Goal: Task Accomplishment & Management: Manage account settings

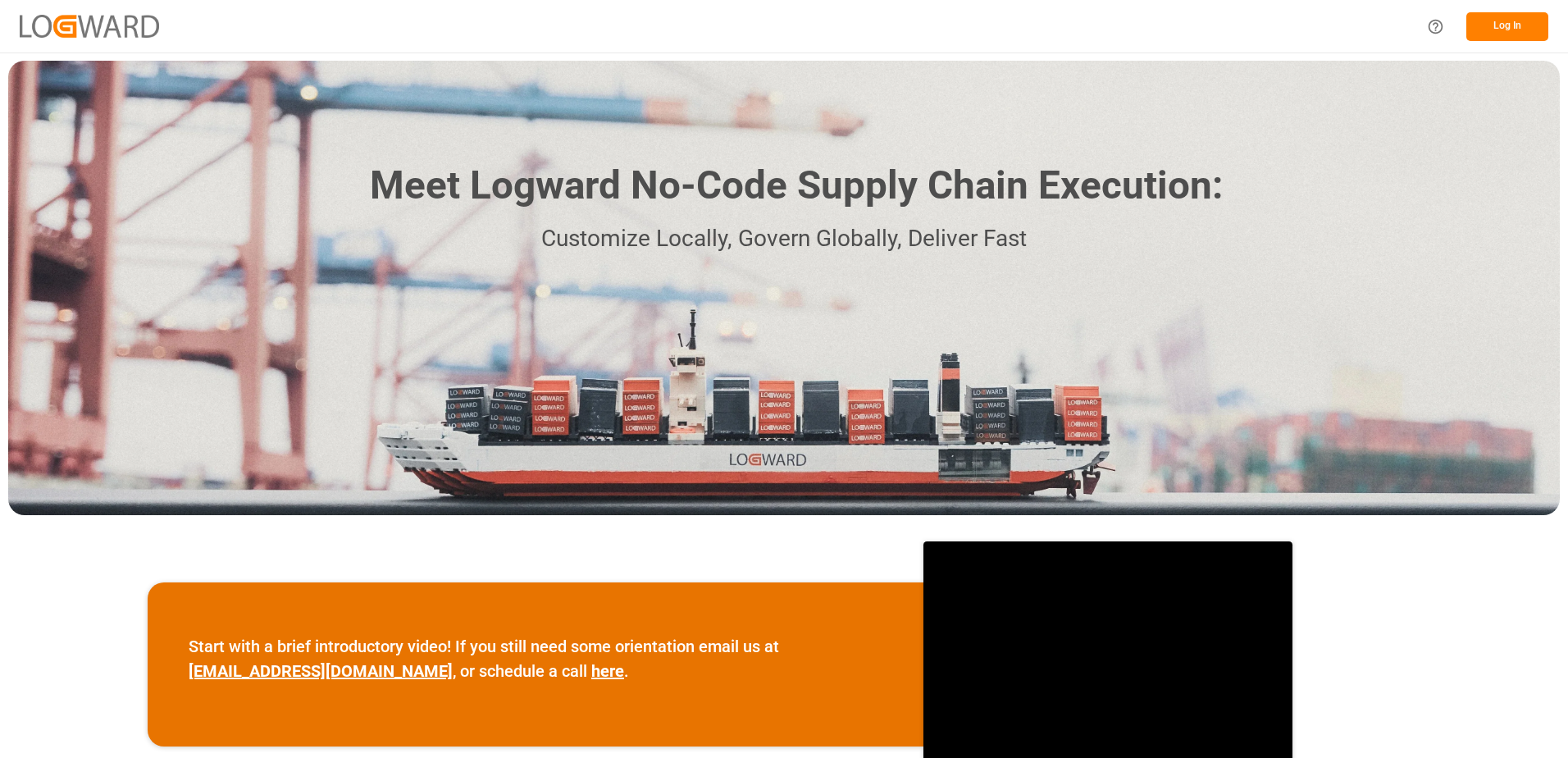
click at [1503, 26] on button "Log In" at bounding box center [1507, 26] width 82 height 29
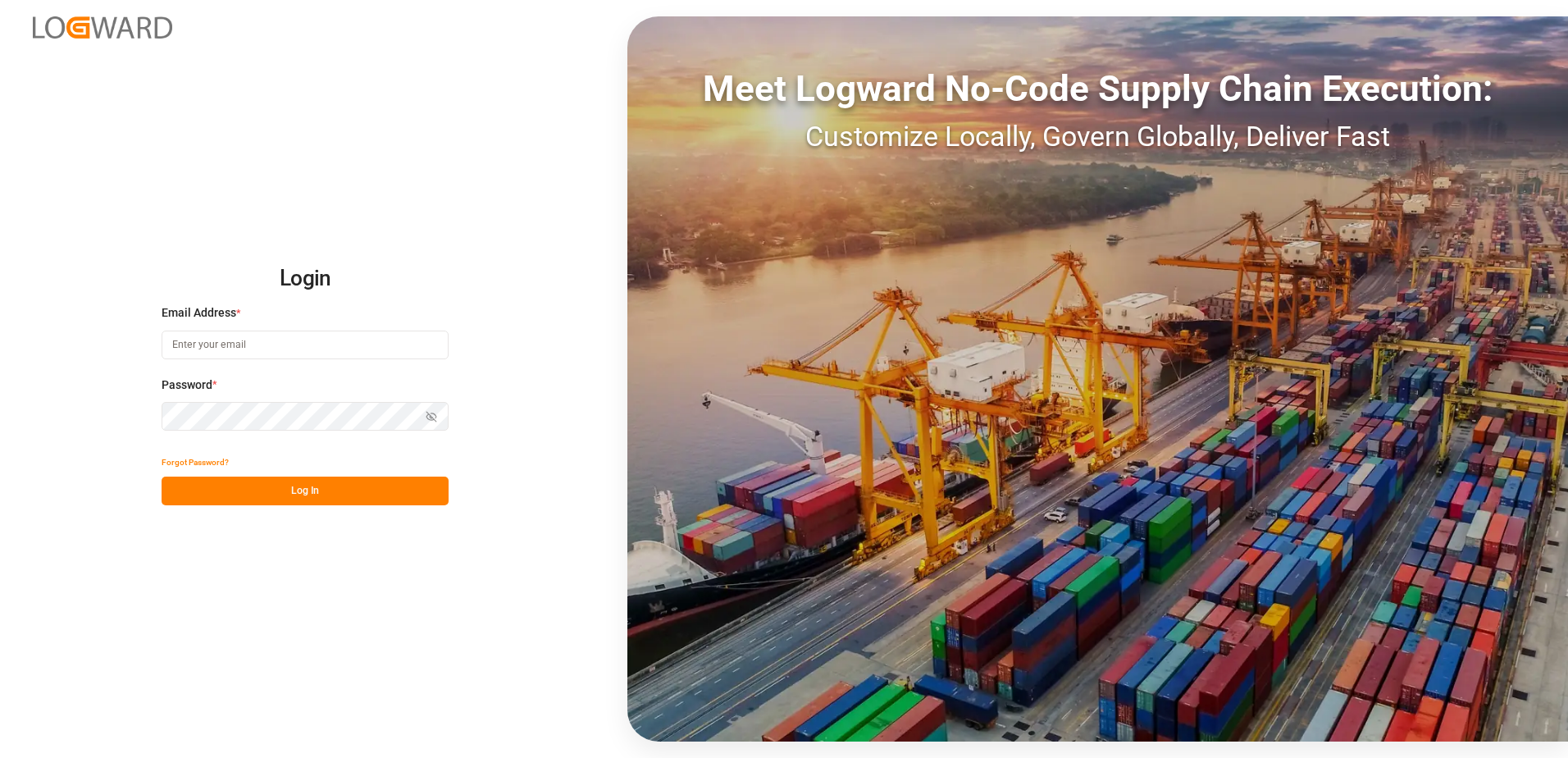
click at [231, 340] on input at bounding box center [305, 345] width 287 height 29
type input "[PERSON_NAME][EMAIL_ADDRESS][DOMAIN_NAME]"
click at [160, 412] on div "Login Email Address * [EMAIL_ADDRESS][DOMAIN_NAME] Password * Show password For…" at bounding box center [784, 379] width 1568 height 758
click at [172, 487] on button "Log In" at bounding box center [305, 491] width 287 height 29
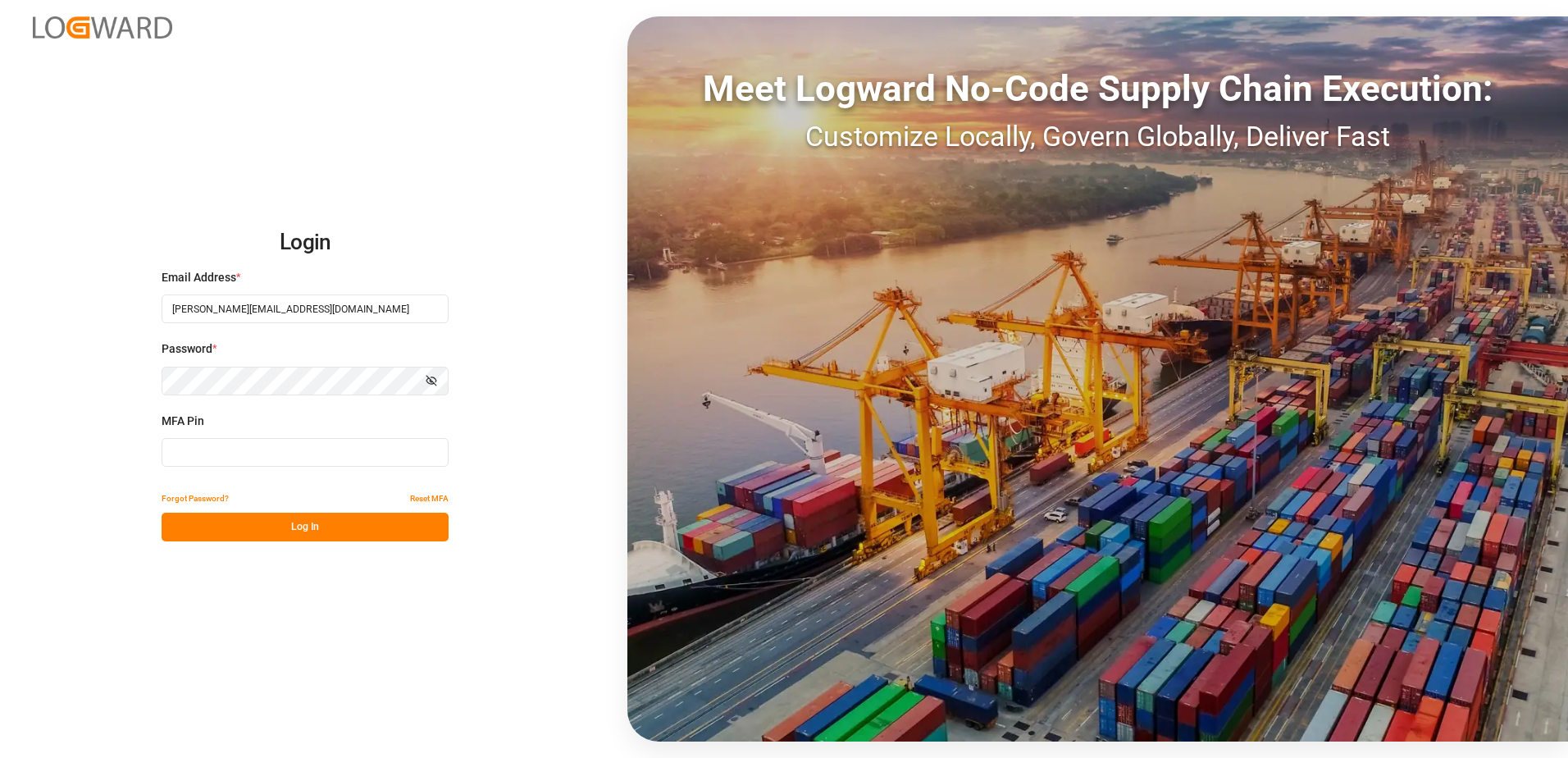
click at [178, 454] on input at bounding box center [305, 452] width 287 height 29
type input "810848"
click at [298, 528] on button "Log In" at bounding box center [305, 527] width 287 height 29
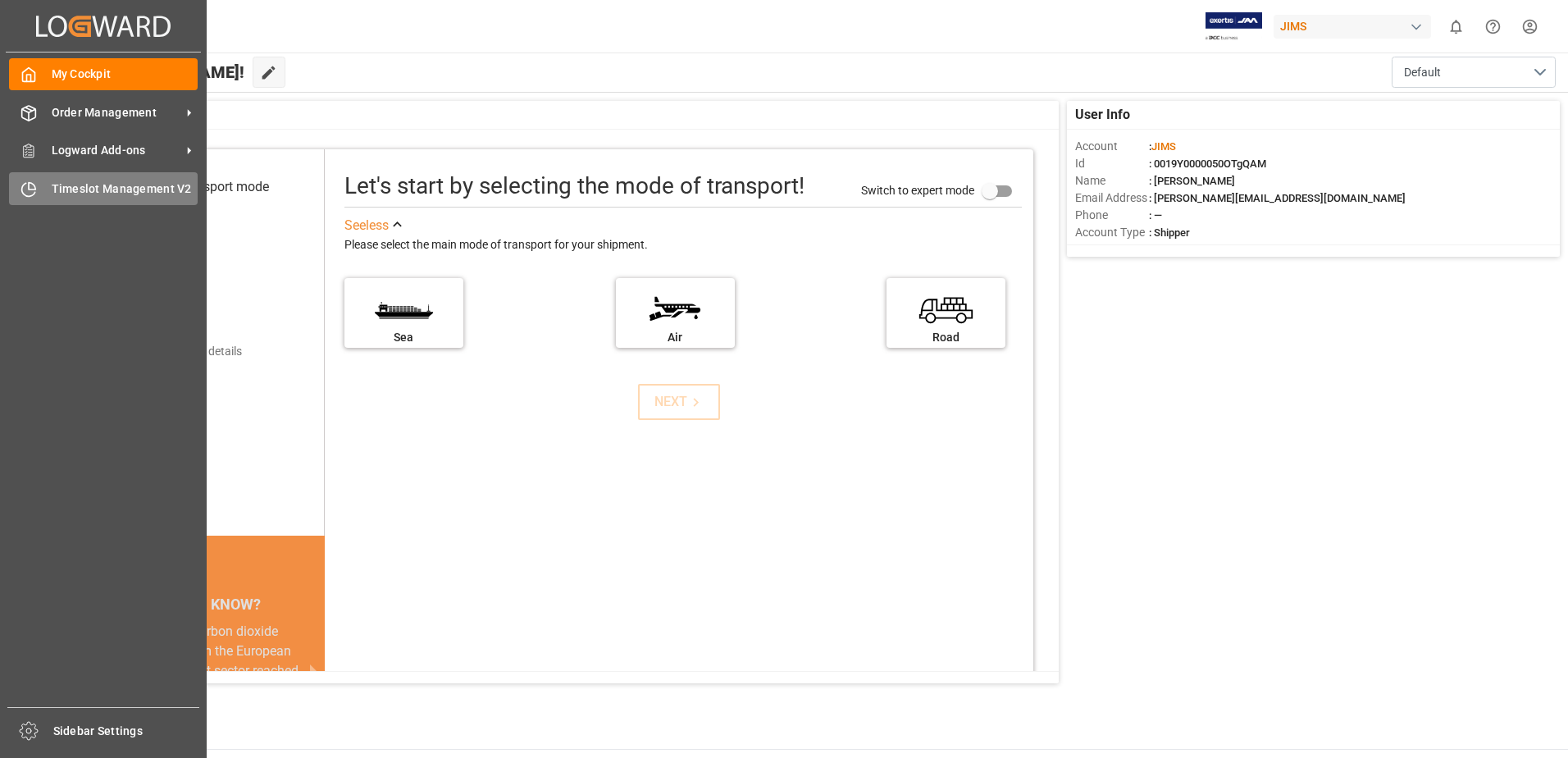
click at [49, 184] on div "Timeslot Management V2 Timeslot Management V2" at bounding box center [103, 188] width 189 height 32
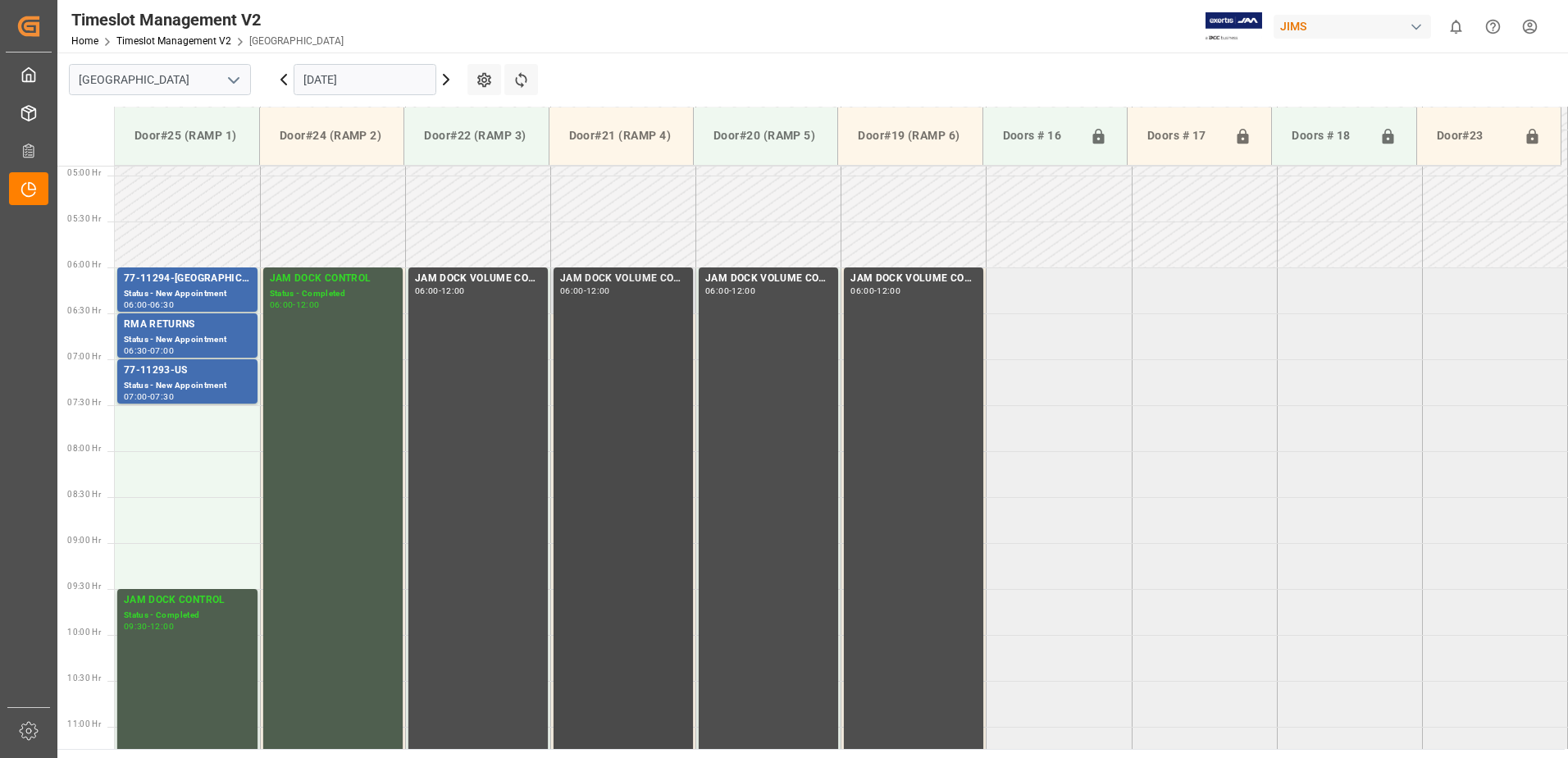
scroll to position [532, 0]
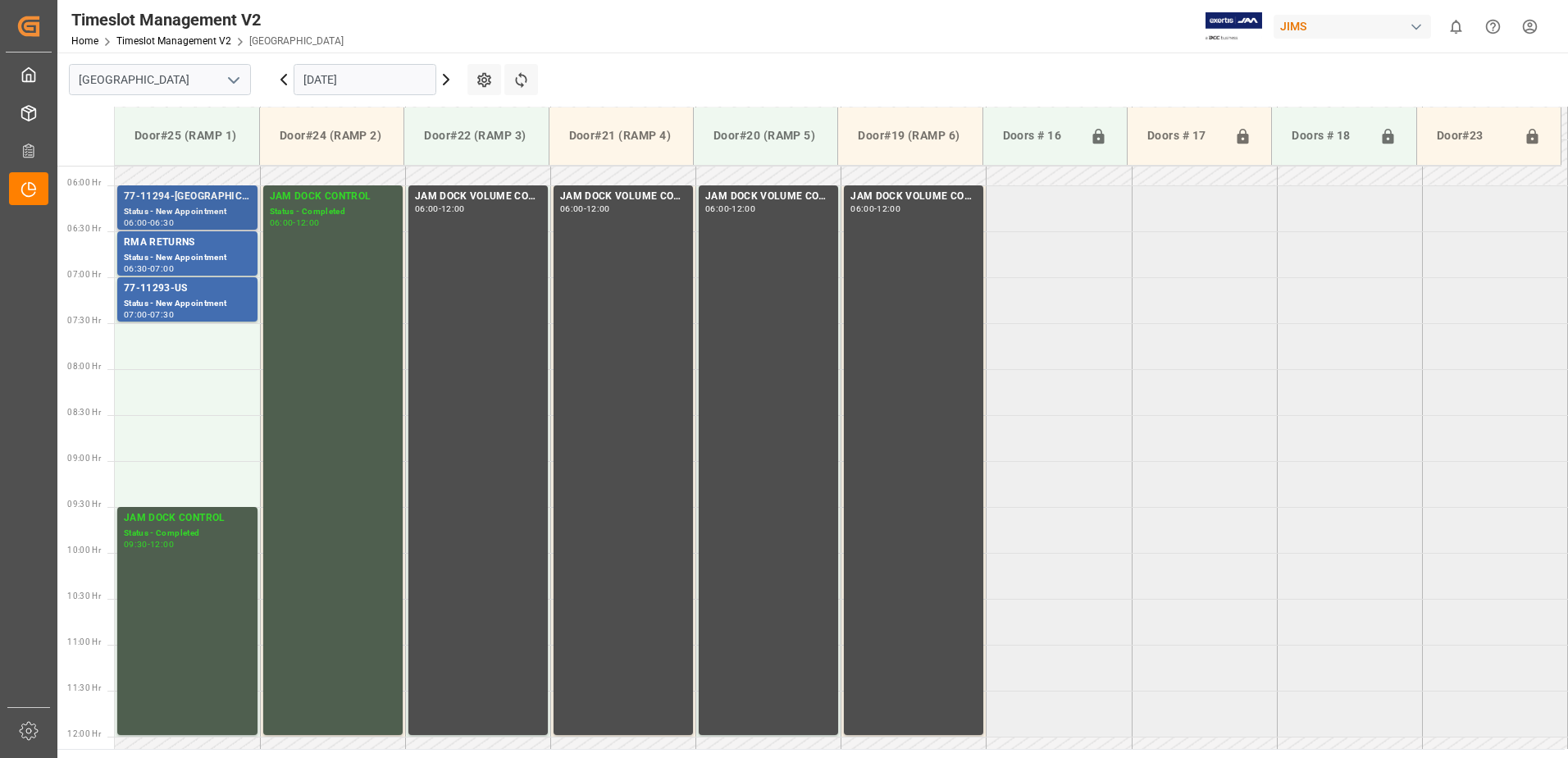
click at [183, 200] on div "77-11294-[GEOGRAPHIC_DATA]" at bounding box center [187, 197] width 127 height 17
click at [176, 287] on div "77-11293-US" at bounding box center [187, 288] width 127 height 17
click at [193, 564] on div "JAM DOCK CONTROL Status - Completed 09:30 - 12:00" at bounding box center [187, 620] width 127 height 221
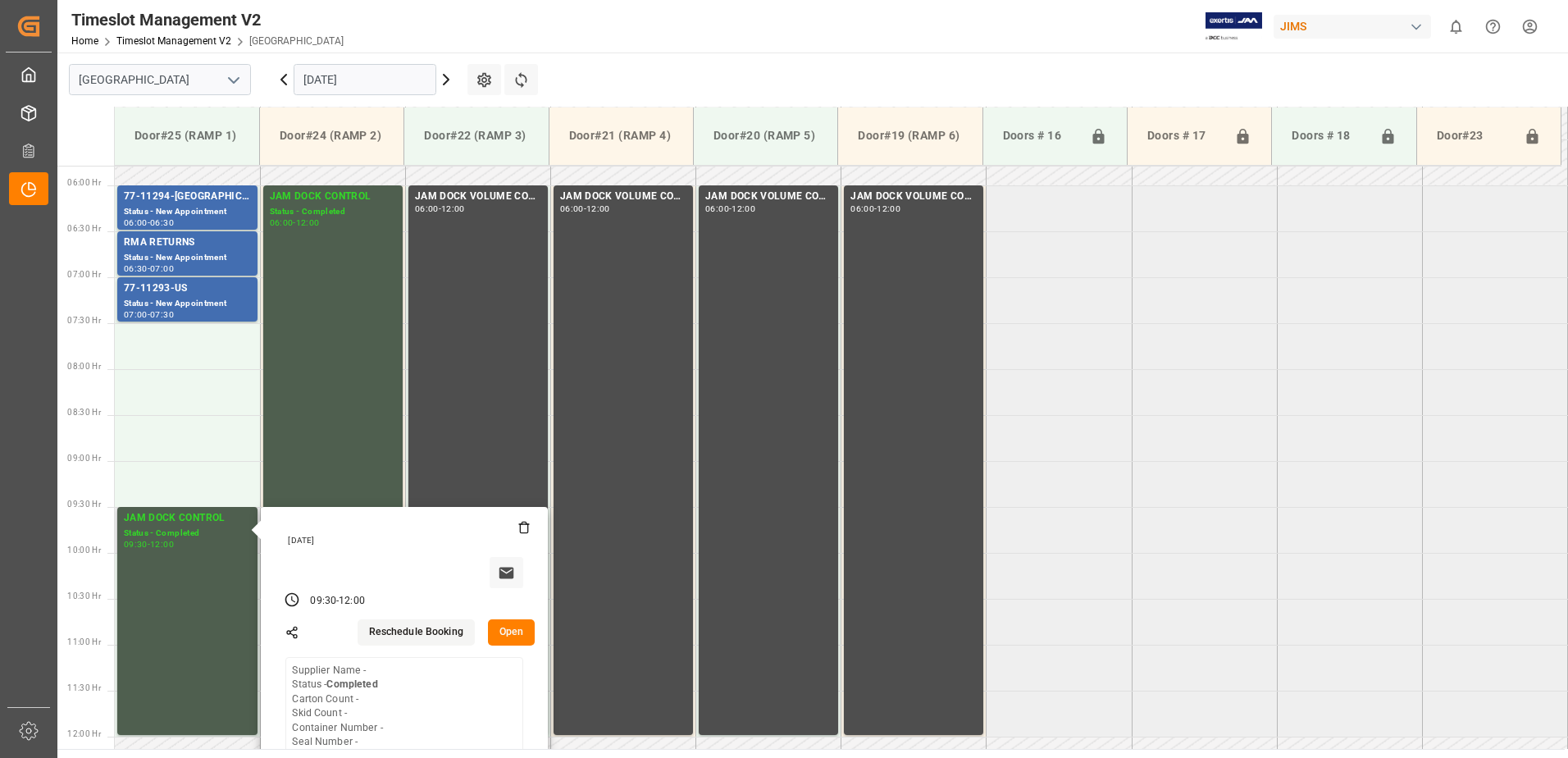
click at [511, 629] on button "Open" at bounding box center [512, 633] width 48 height 26
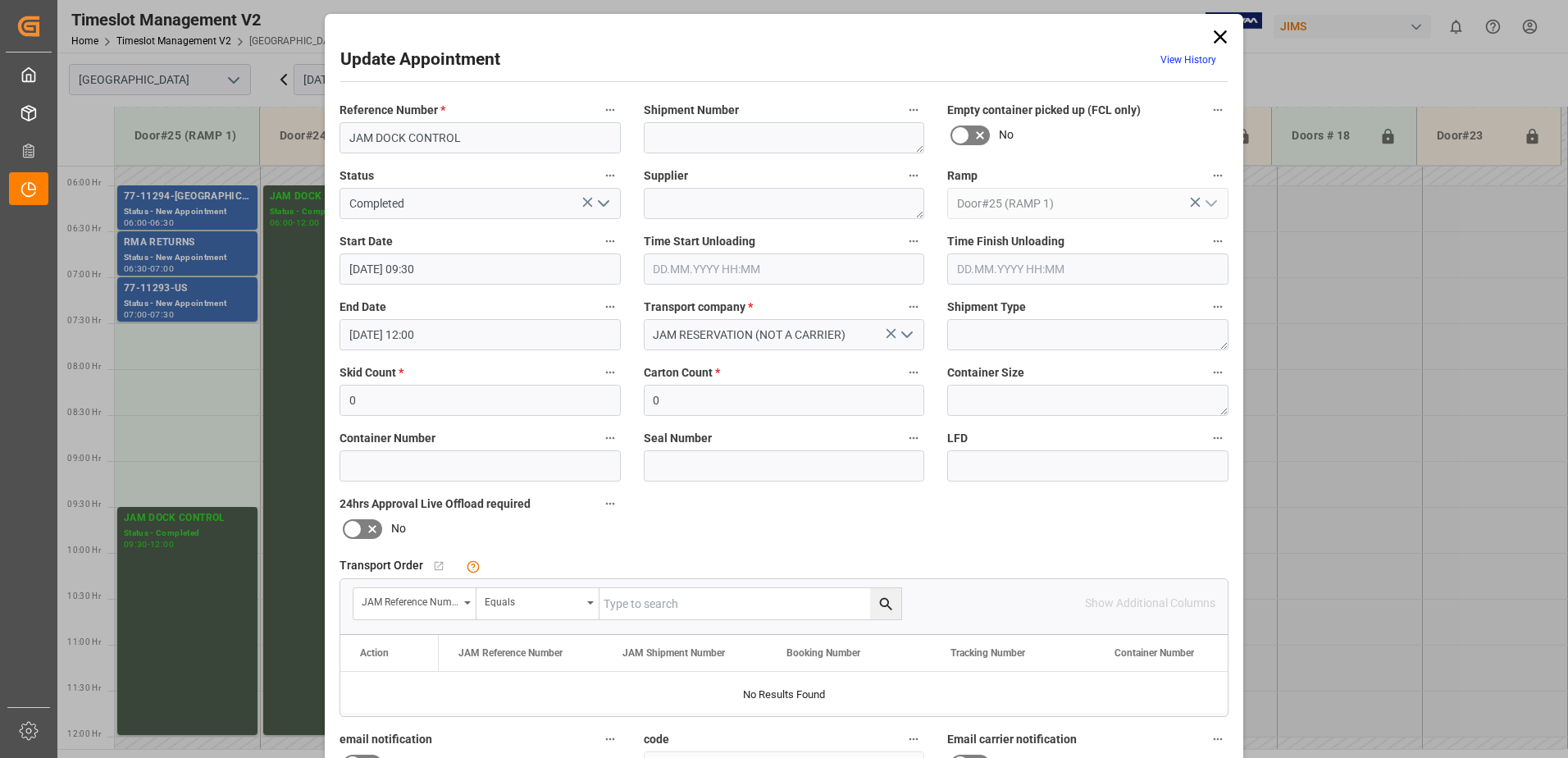
click at [463, 268] on input "[DATE] 09:30" at bounding box center [479, 269] width 281 height 31
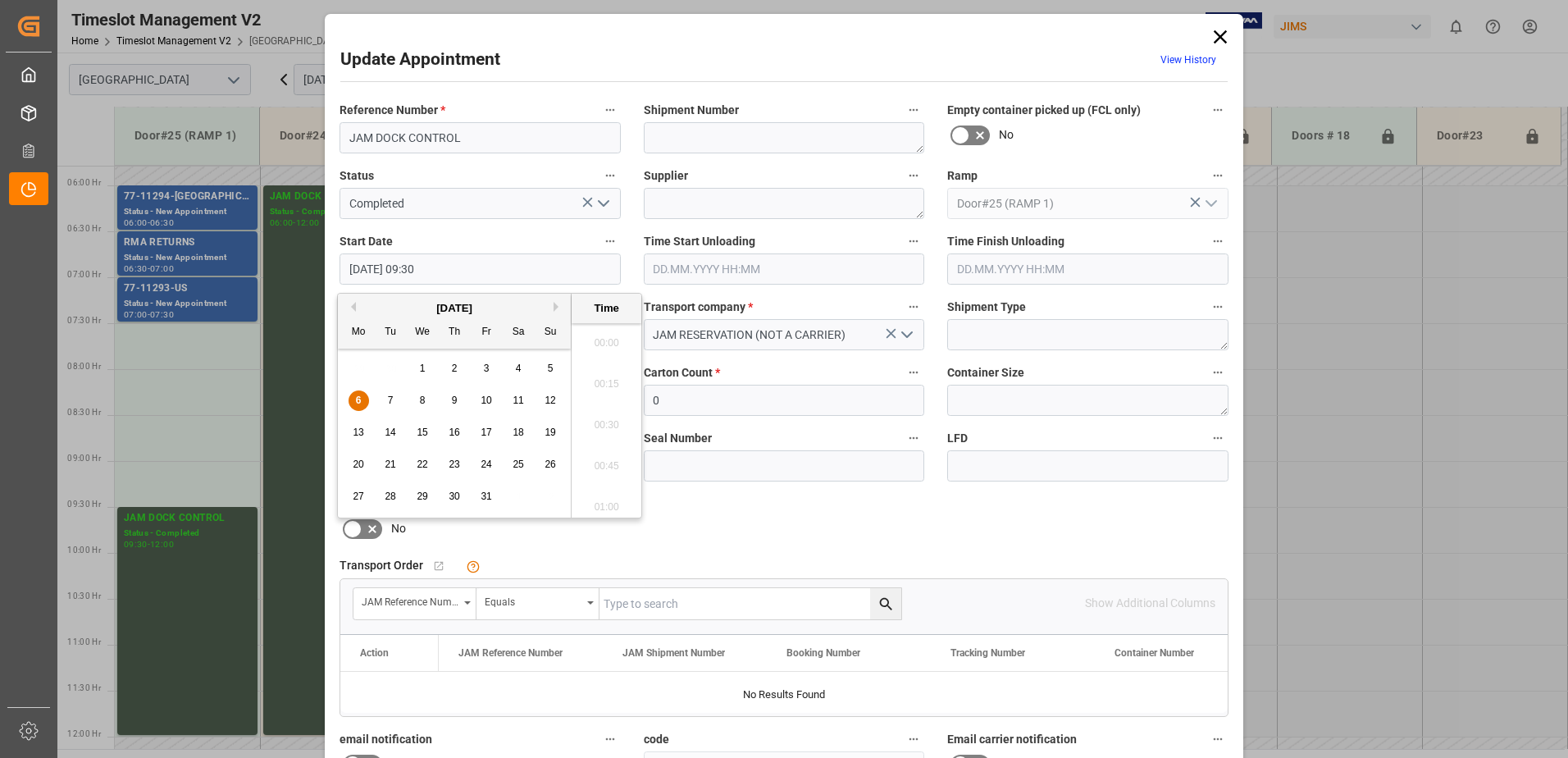
scroll to position [1482, 0]
click at [358, 401] on span "6" at bounding box center [358, 399] width 6 height 11
click at [600, 337] on li "07:30" at bounding box center [606, 355] width 70 height 41
type input "[DATE] 07:30"
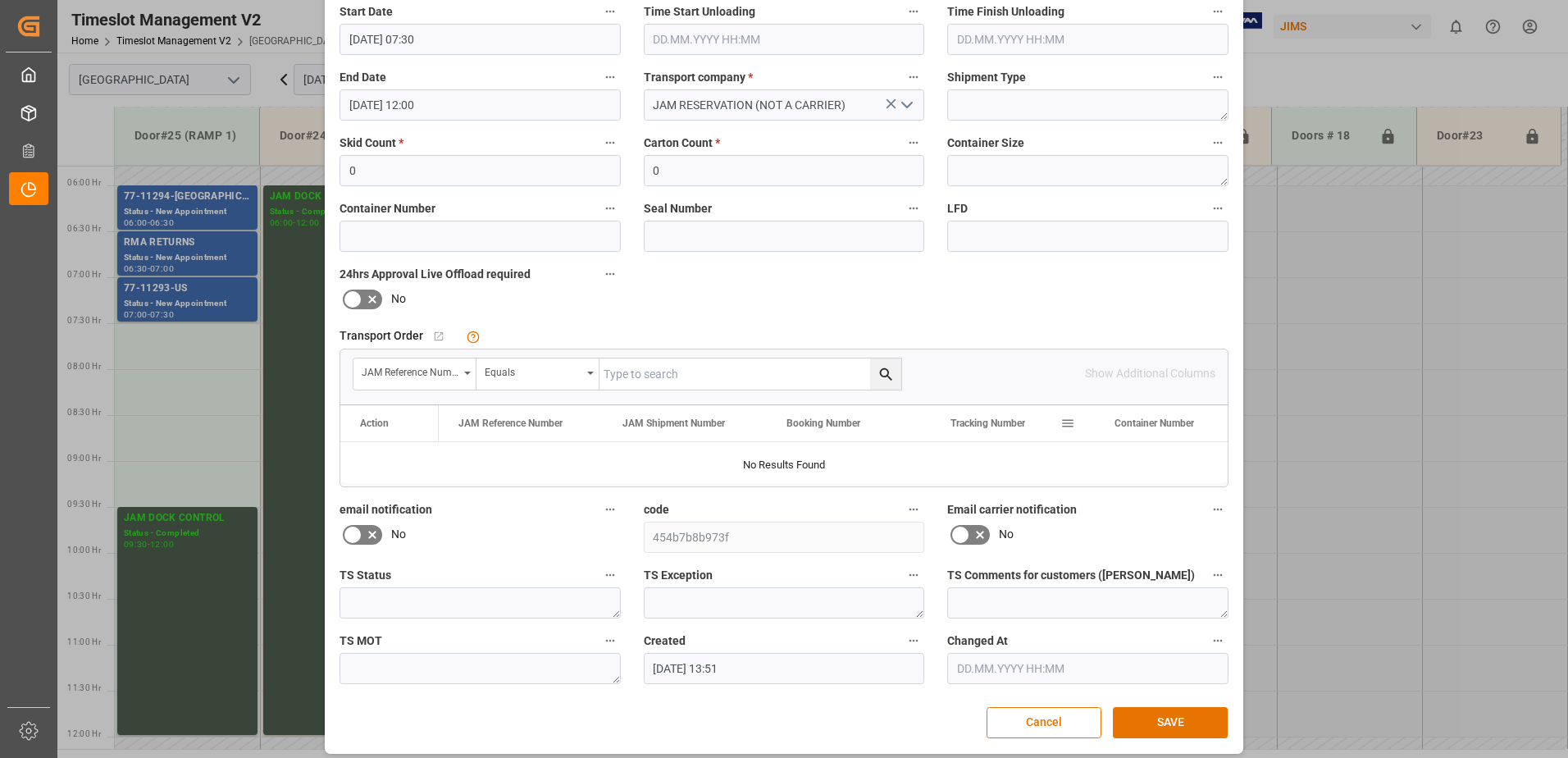
scroll to position [239, 0]
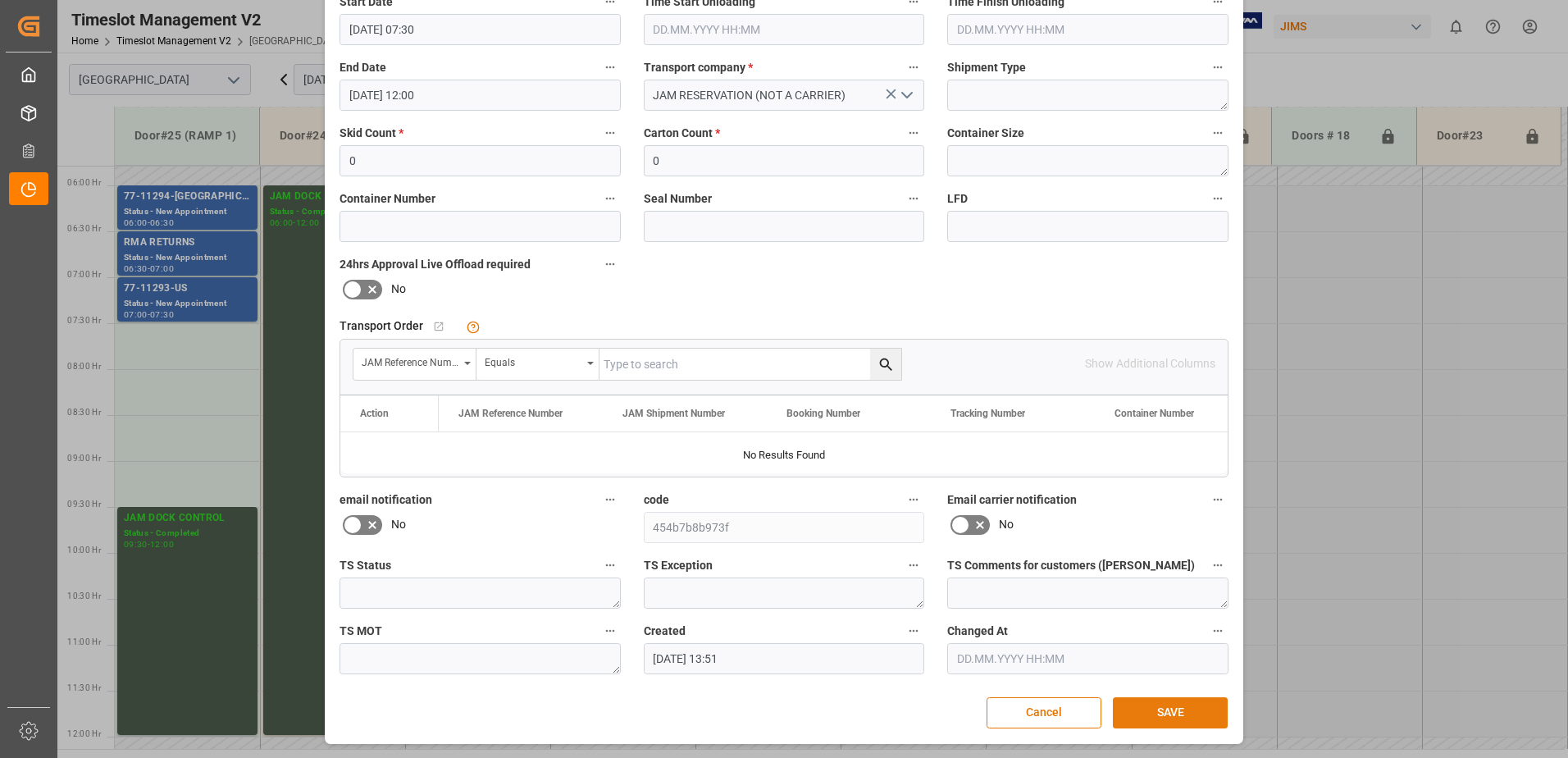
click at [1175, 716] on button "SAVE" at bounding box center [1170, 713] width 115 height 31
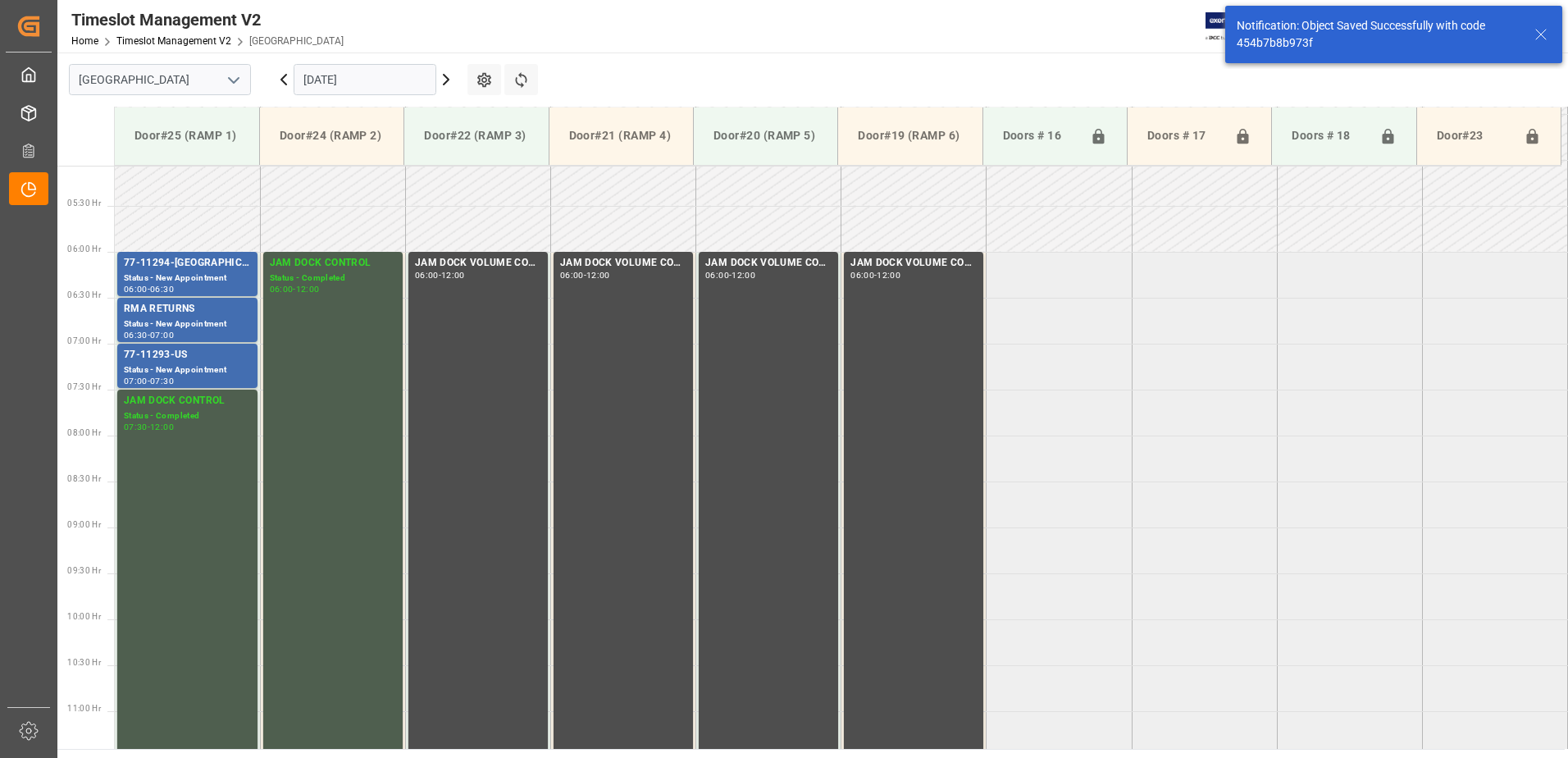
scroll to position [541, 0]
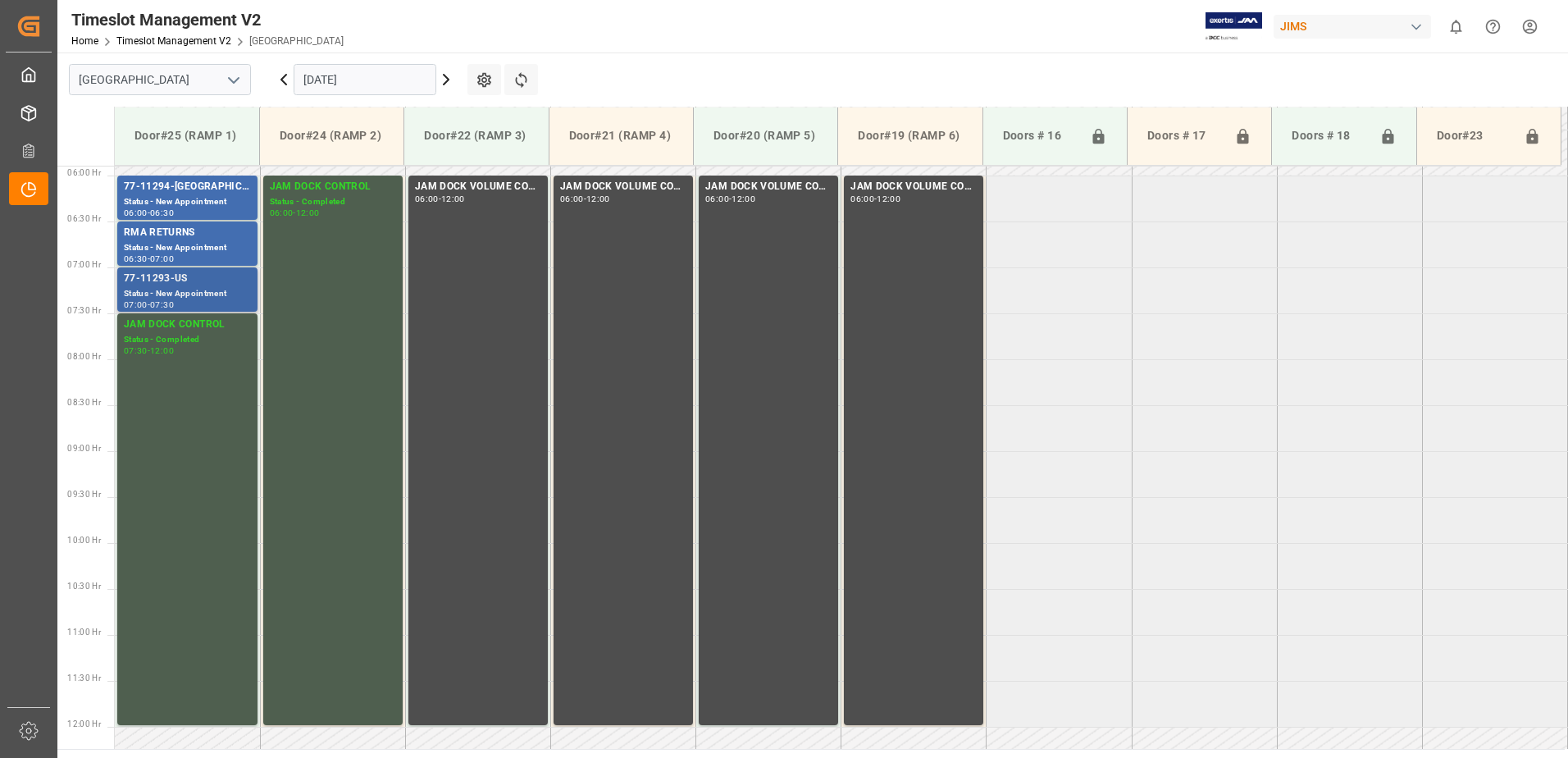
click at [184, 285] on div "77-11293-US" at bounding box center [187, 278] width 127 height 17
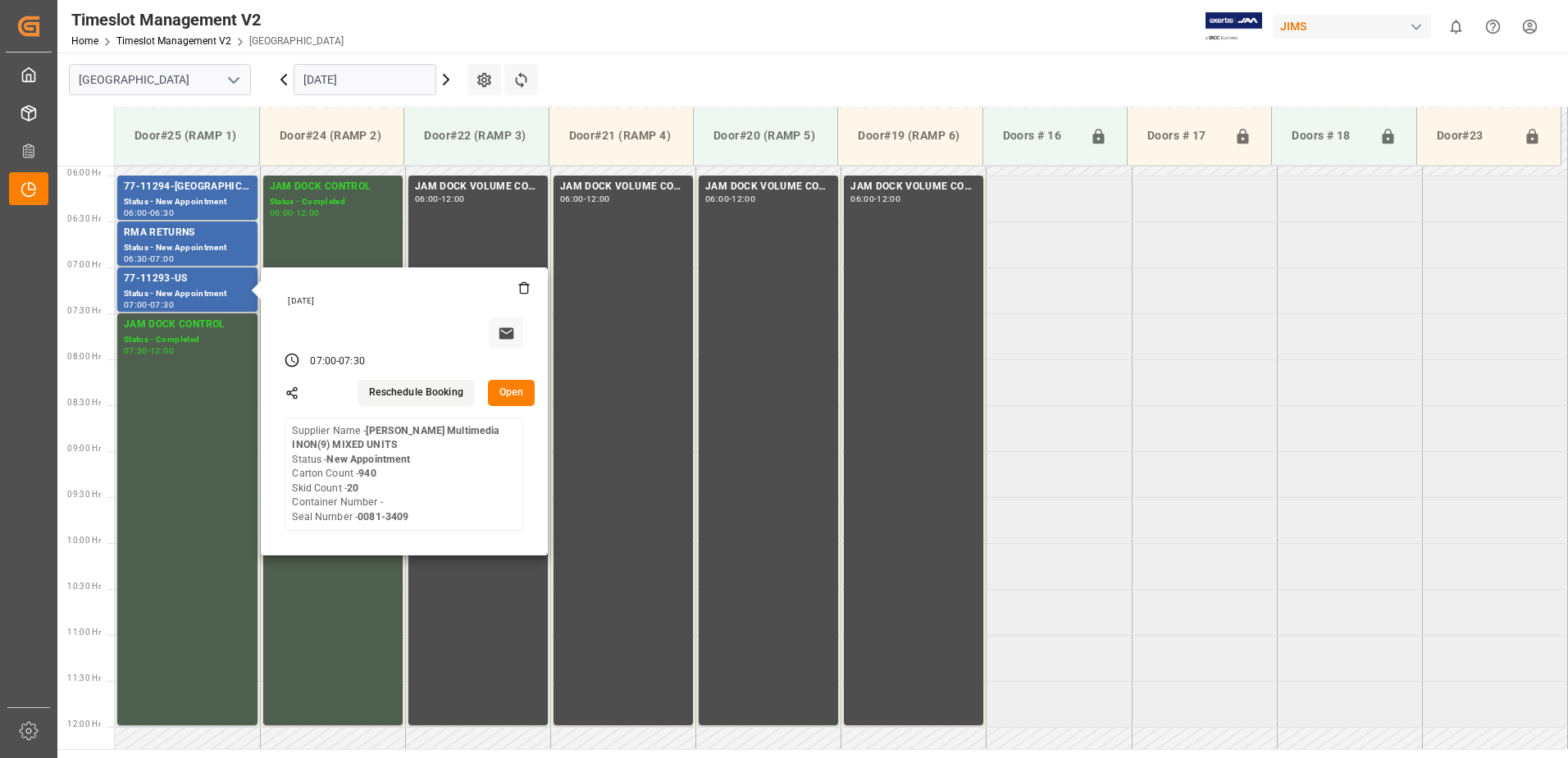
click at [512, 393] on button "Open" at bounding box center [512, 392] width 48 height 26
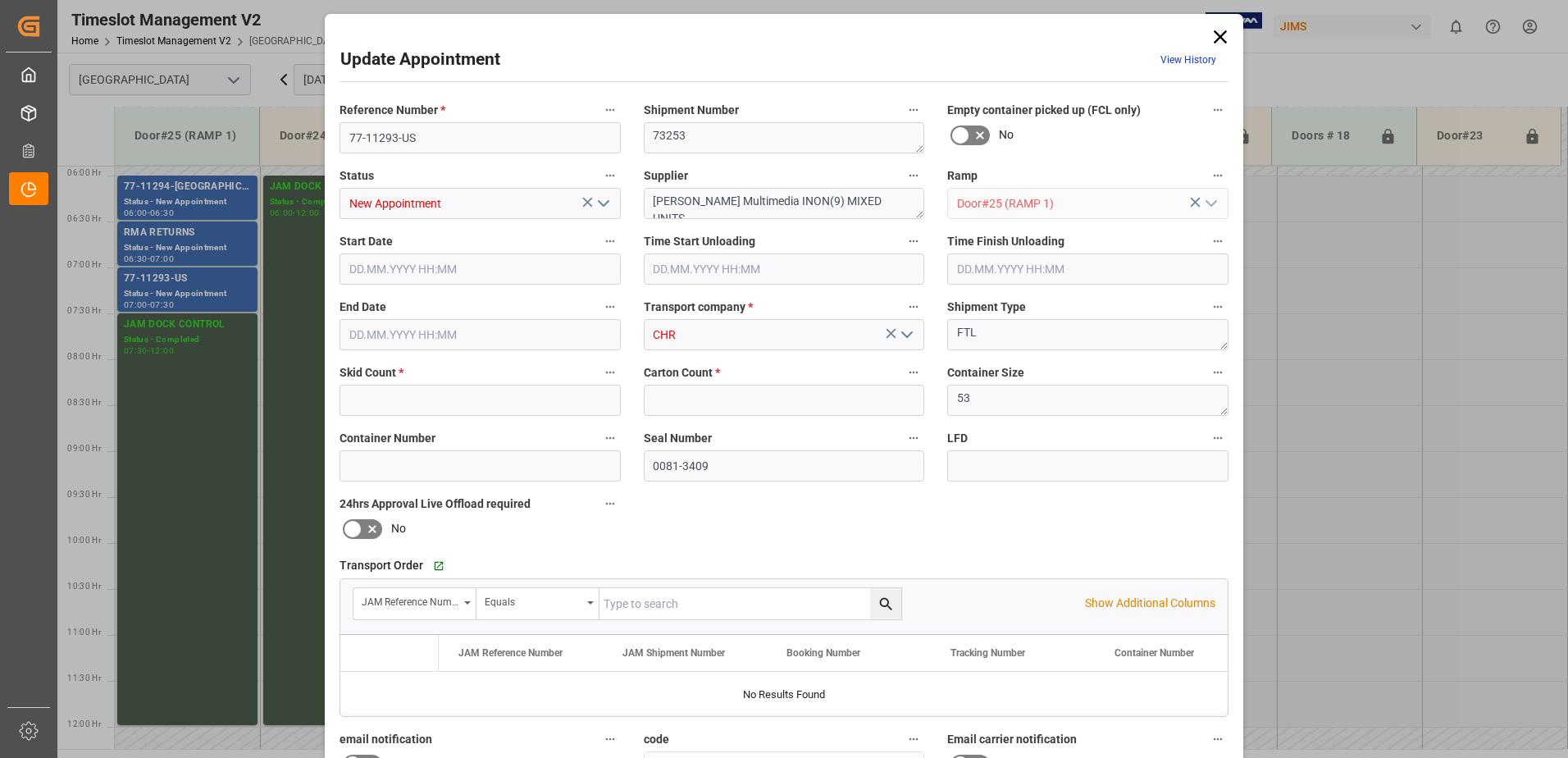
type input "20"
type input "940"
type input "[DATE] 07:00"
type input "[DATE] 07:30"
type input "[DATE] 13:24"
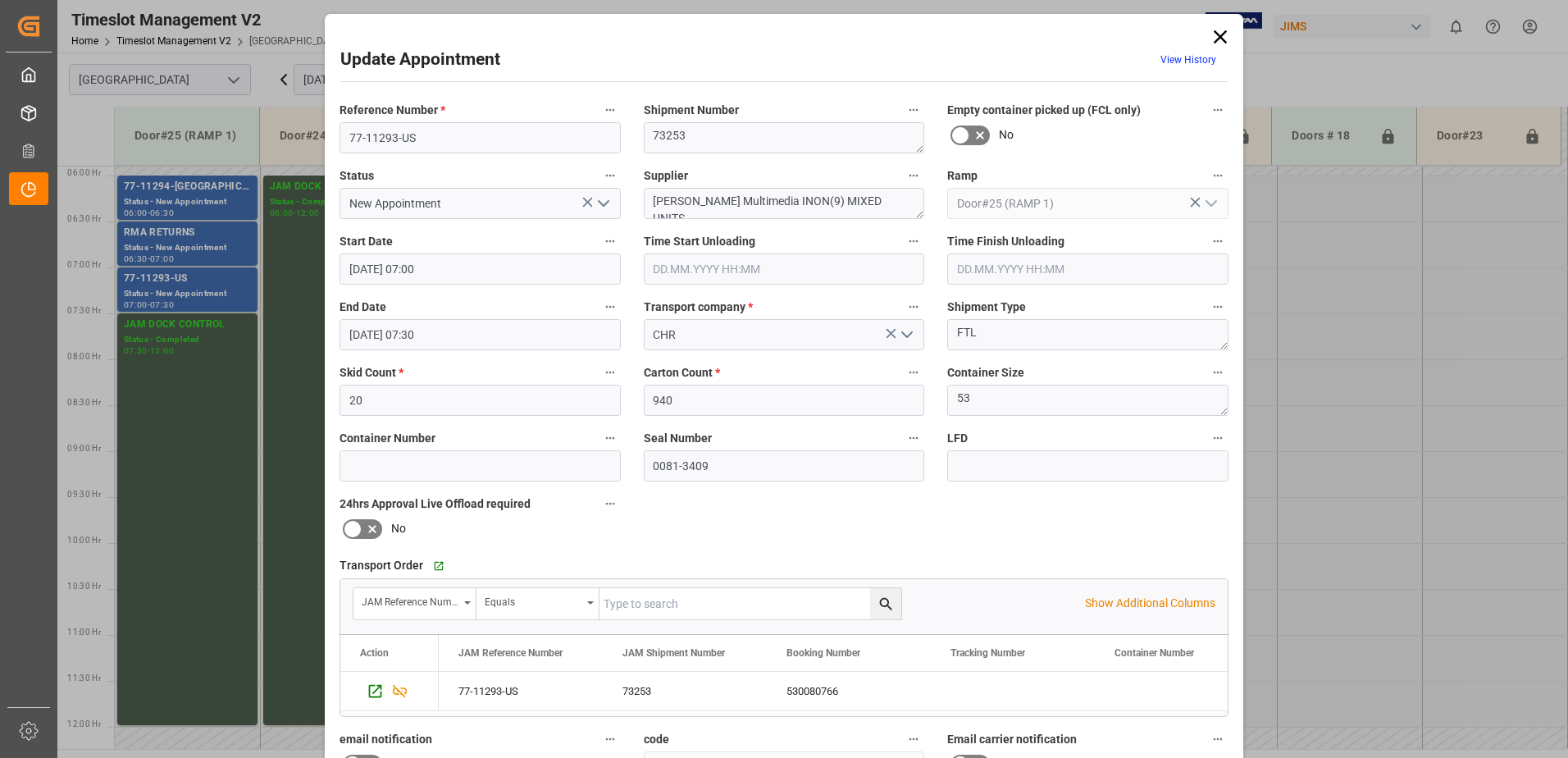
click at [263, 391] on div "Update Appointment View History Reference Number * 77-11293-US Shipment Number …" at bounding box center [784, 379] width 1568 height 758
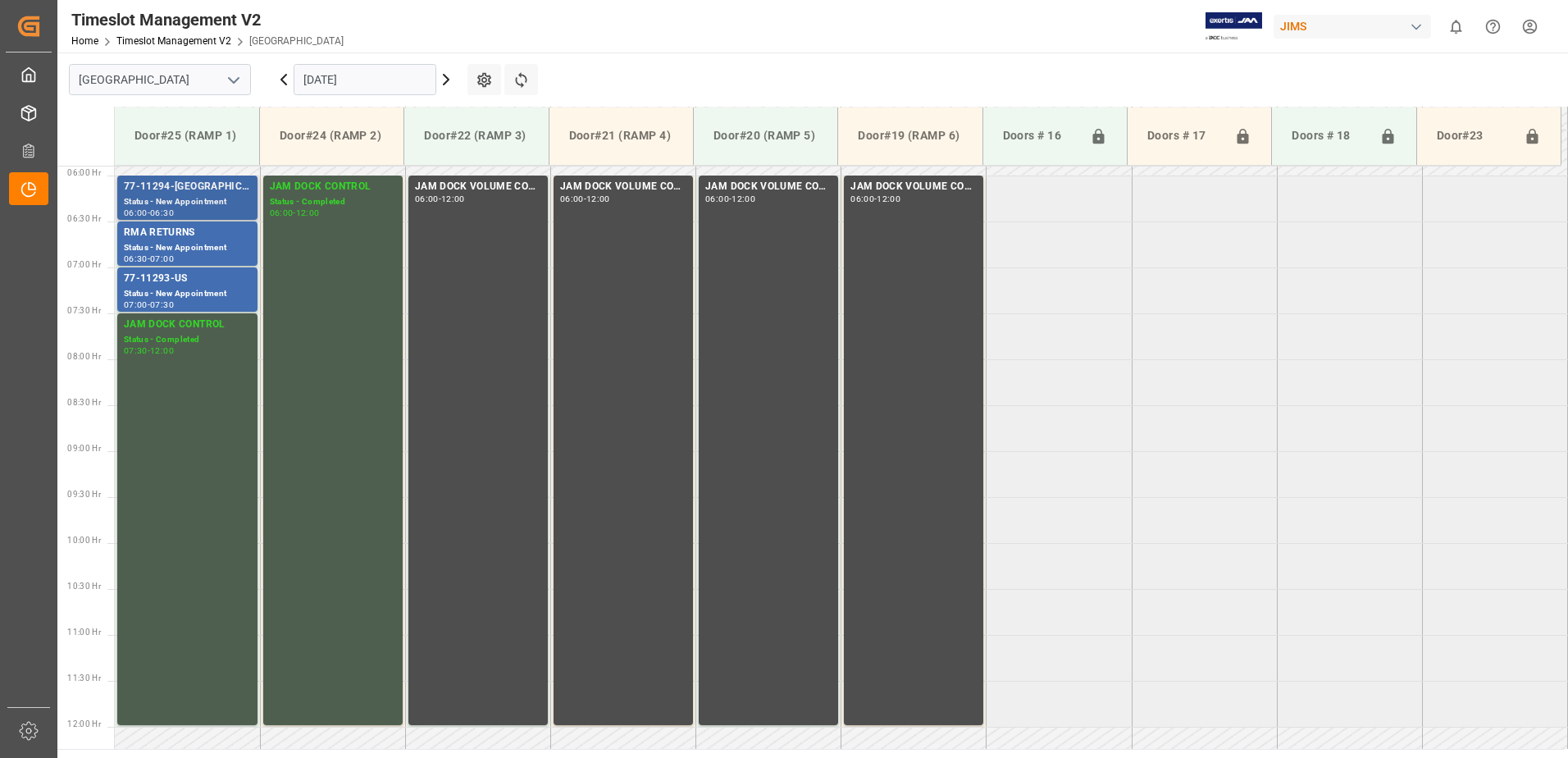
click at [177, 196] on div "Status - New Appointment" at bounding box center [187, 202] width 127 height 14
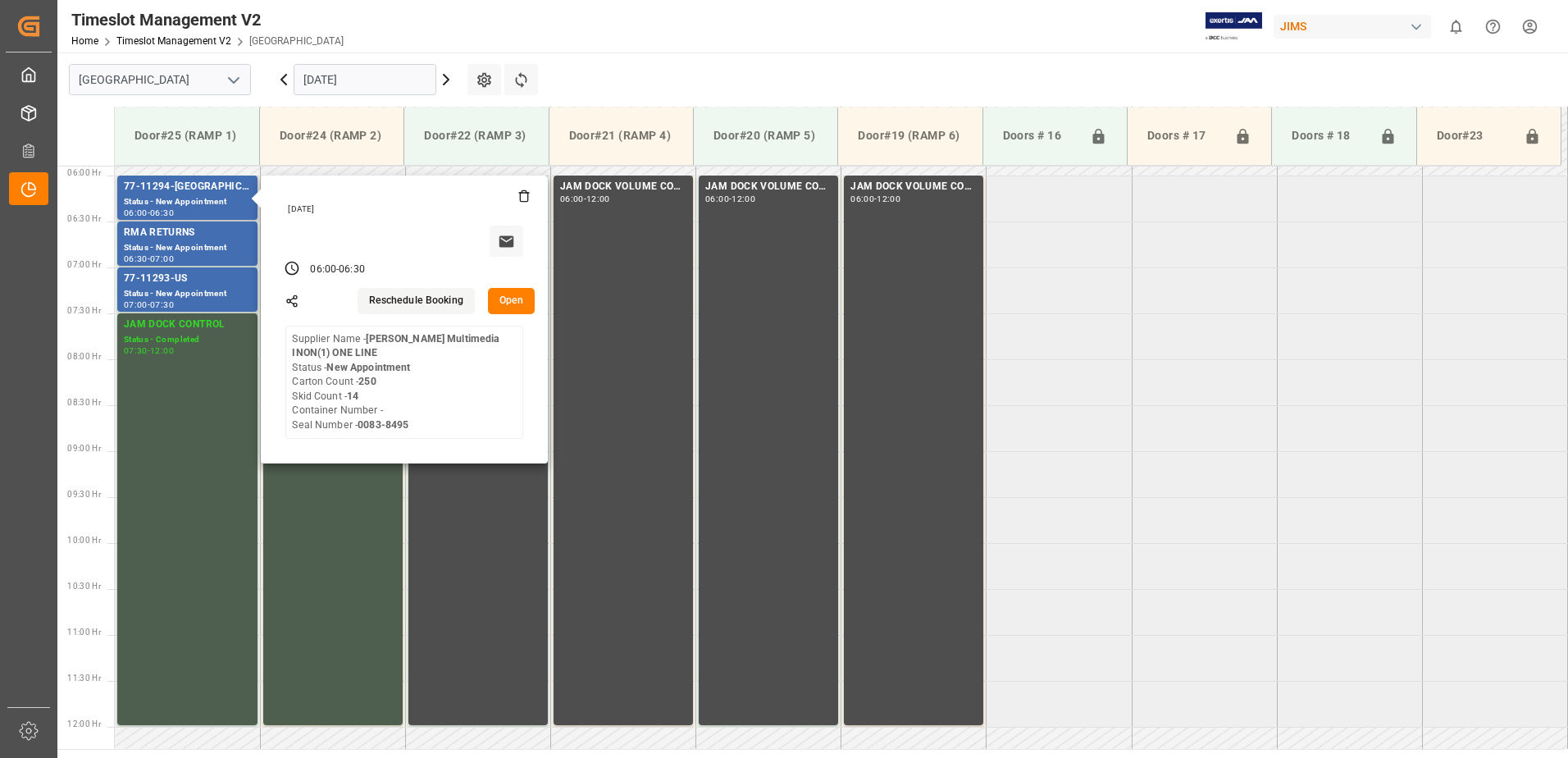
click at [519, 301] on button "Open" at bounding box center [512, 301] width 48 height 26
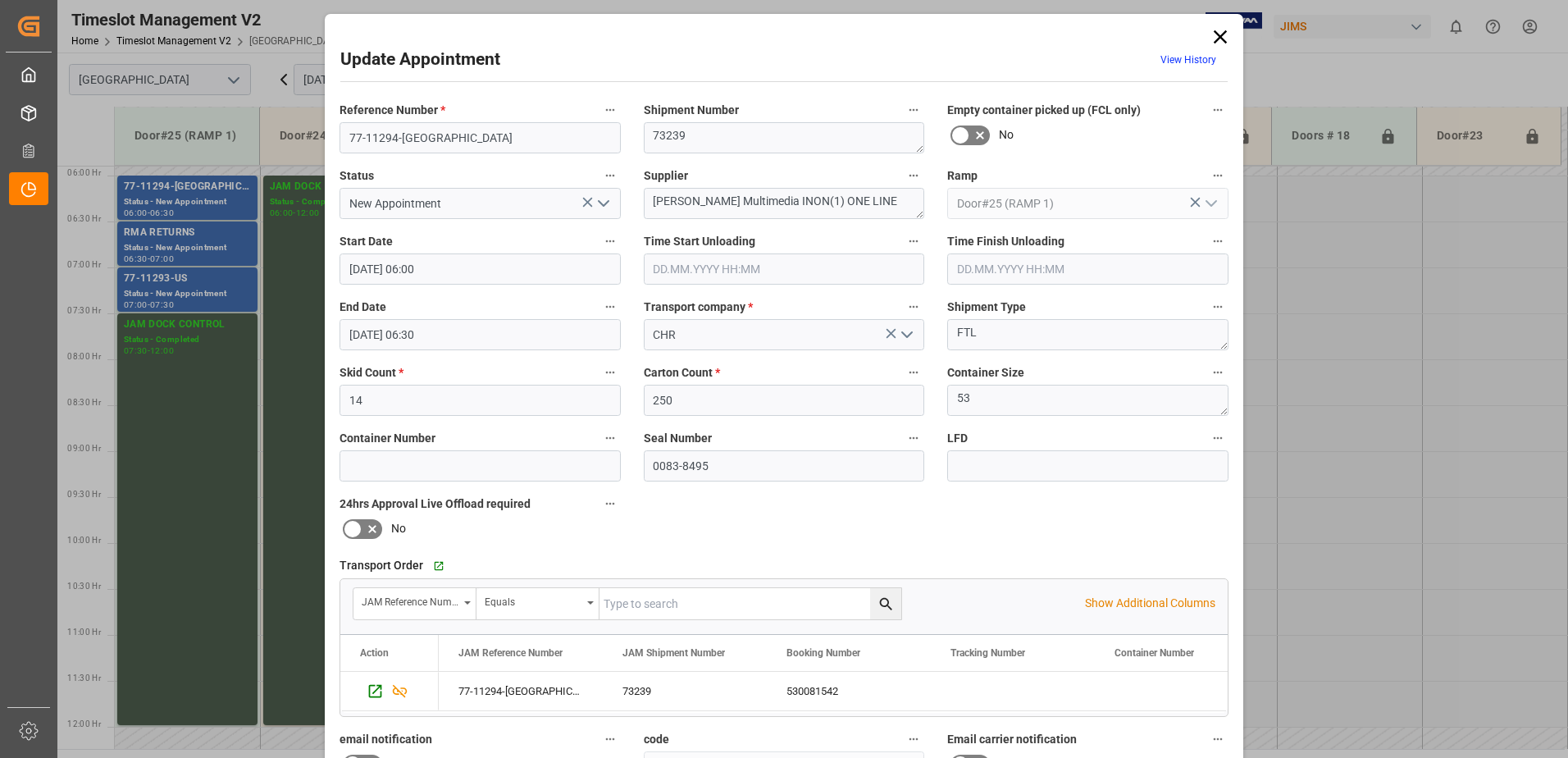
click at [1217, 34] on icon at bounding box center [1220, 37] width 23 height 23
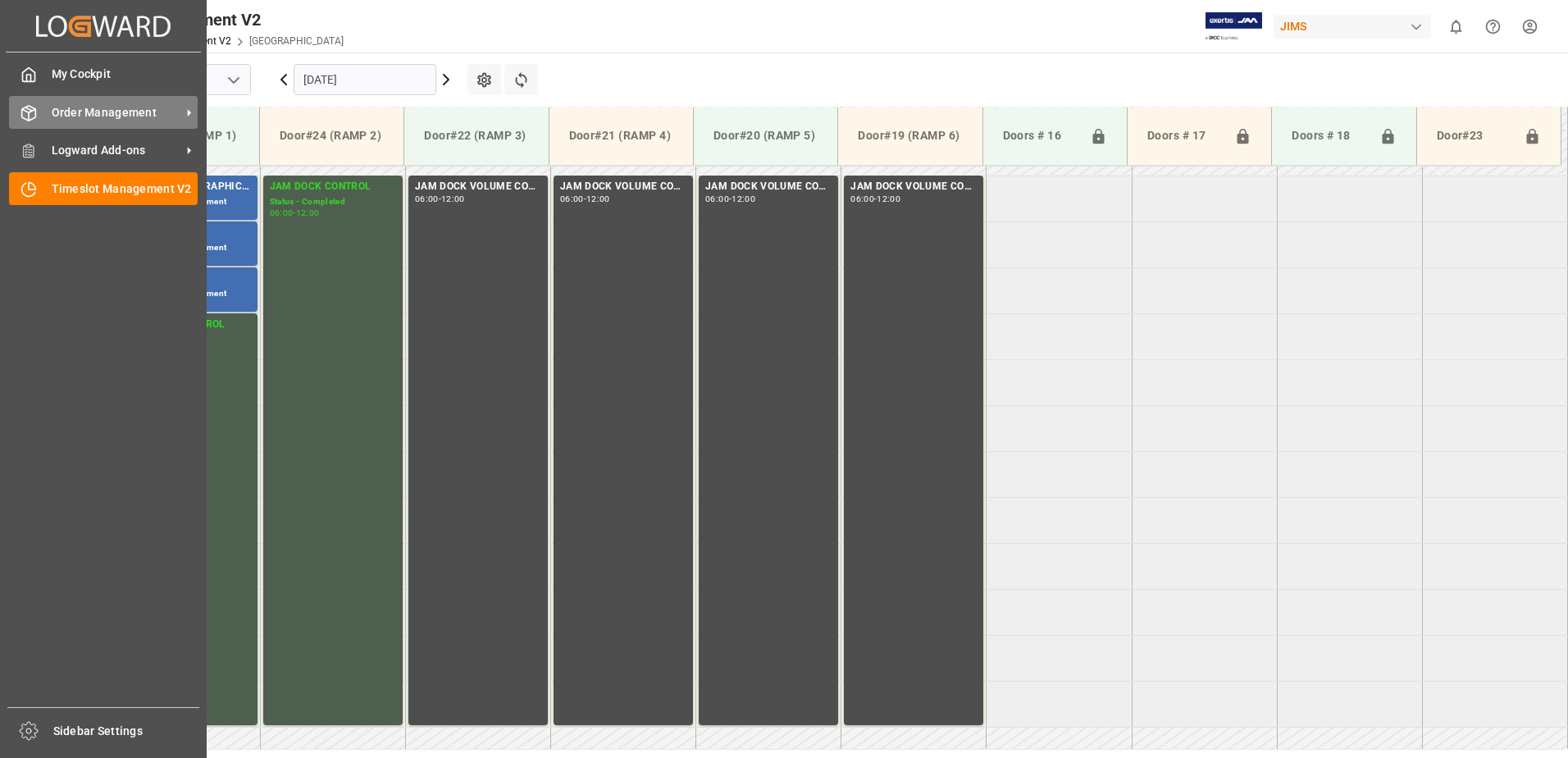
click at [40, 111] on div "Order Management Order Management" at bounding box center [103, 111] width 189 height 32
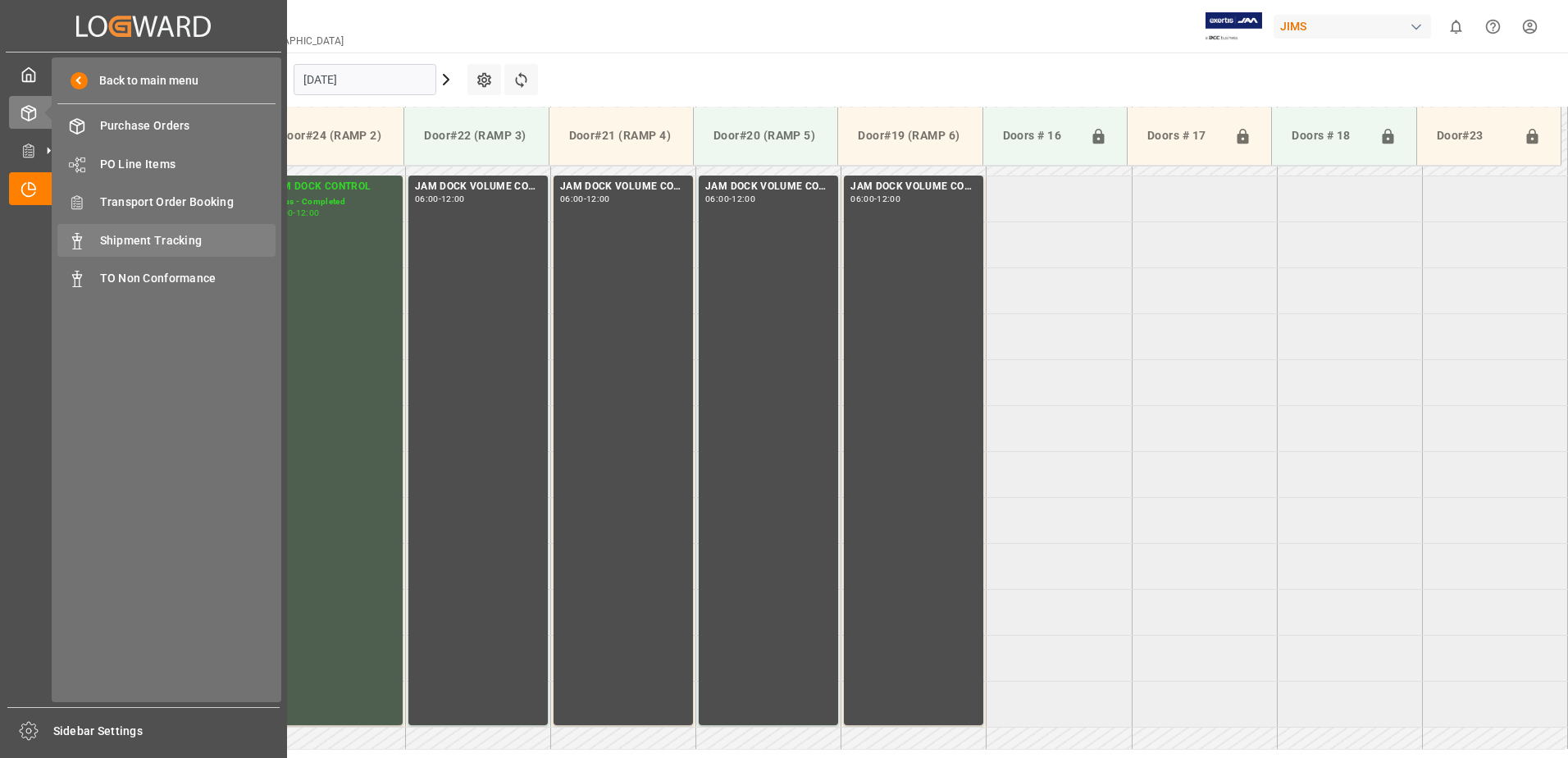
click at [164, 238] on span "Shipment Tracking" at bounding box center [188, 241] width 177 height 17
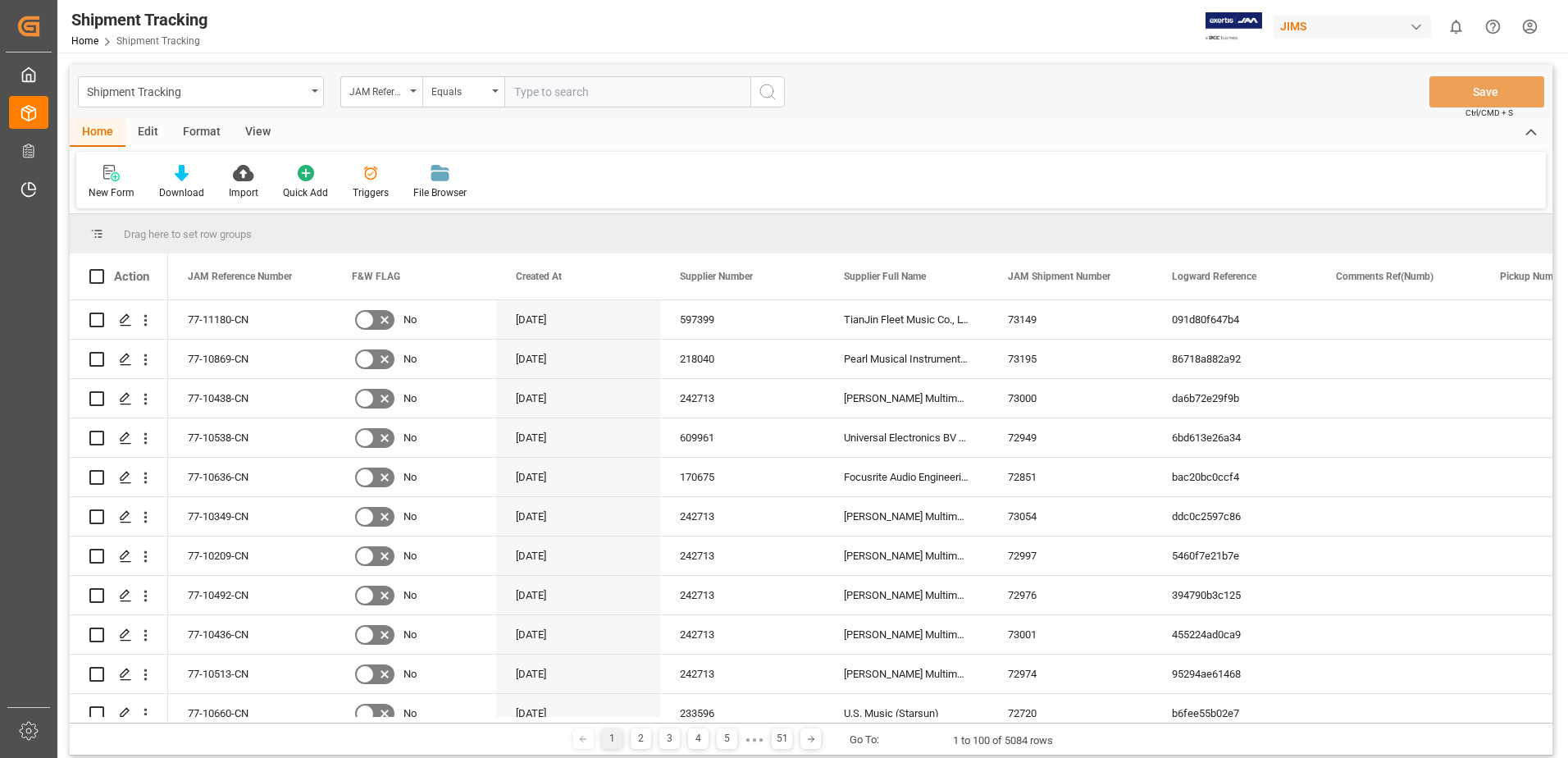
click at [256, 132] on div "View" at bounding box center [258, 133] width 50 height 28
click at [314, 124] on div "Home Edit Format View" at bounding box center [811, 133] width 1483 height 28
click at [320, 86] on div "Shipment Tracking" at bounding box center [201, 92] width 246 height 31
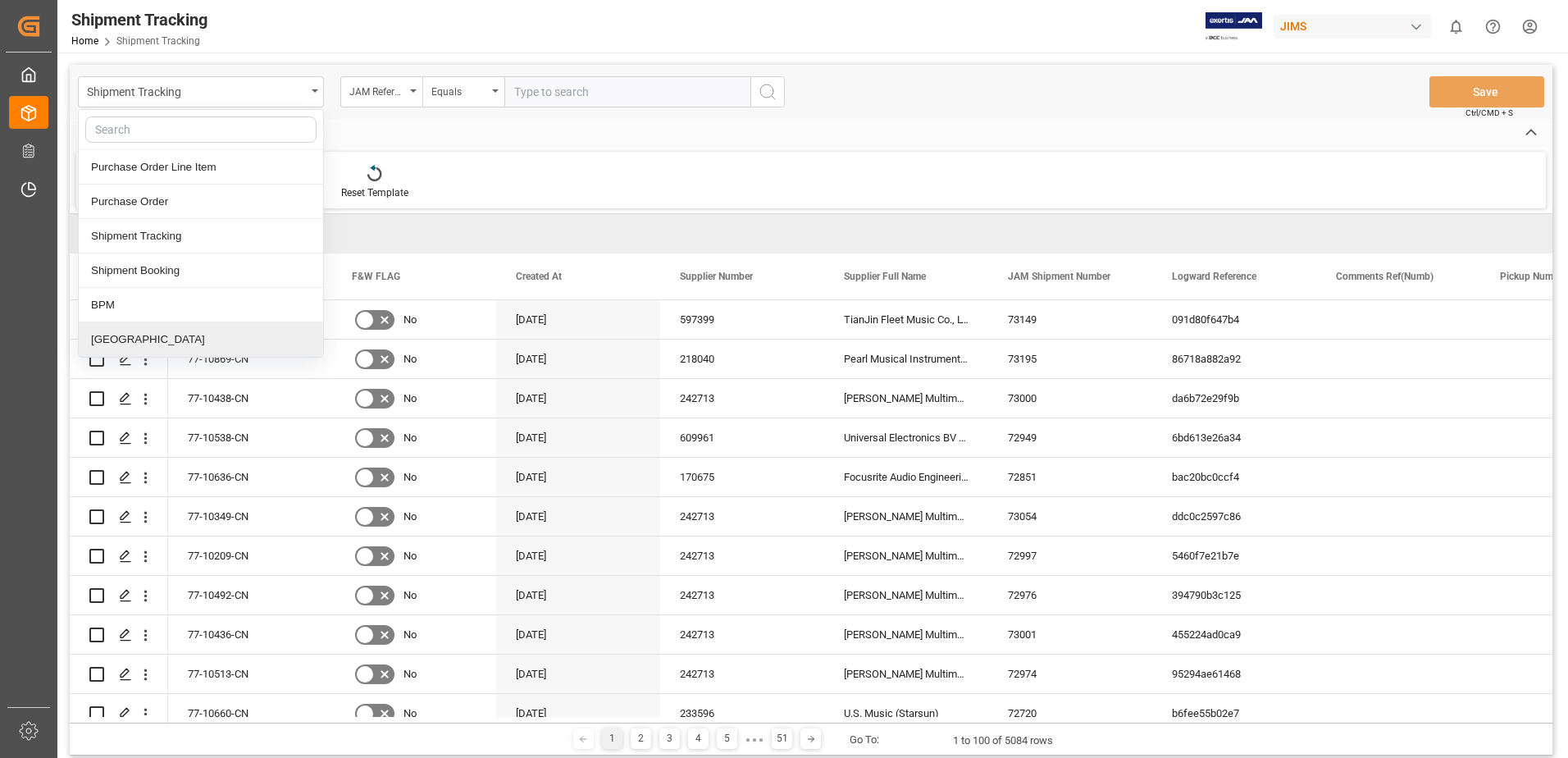
click at [104, 343] on div "[GEOGRAPHIC_DATA]" at bounding box center [200, 339] width 245 height 35
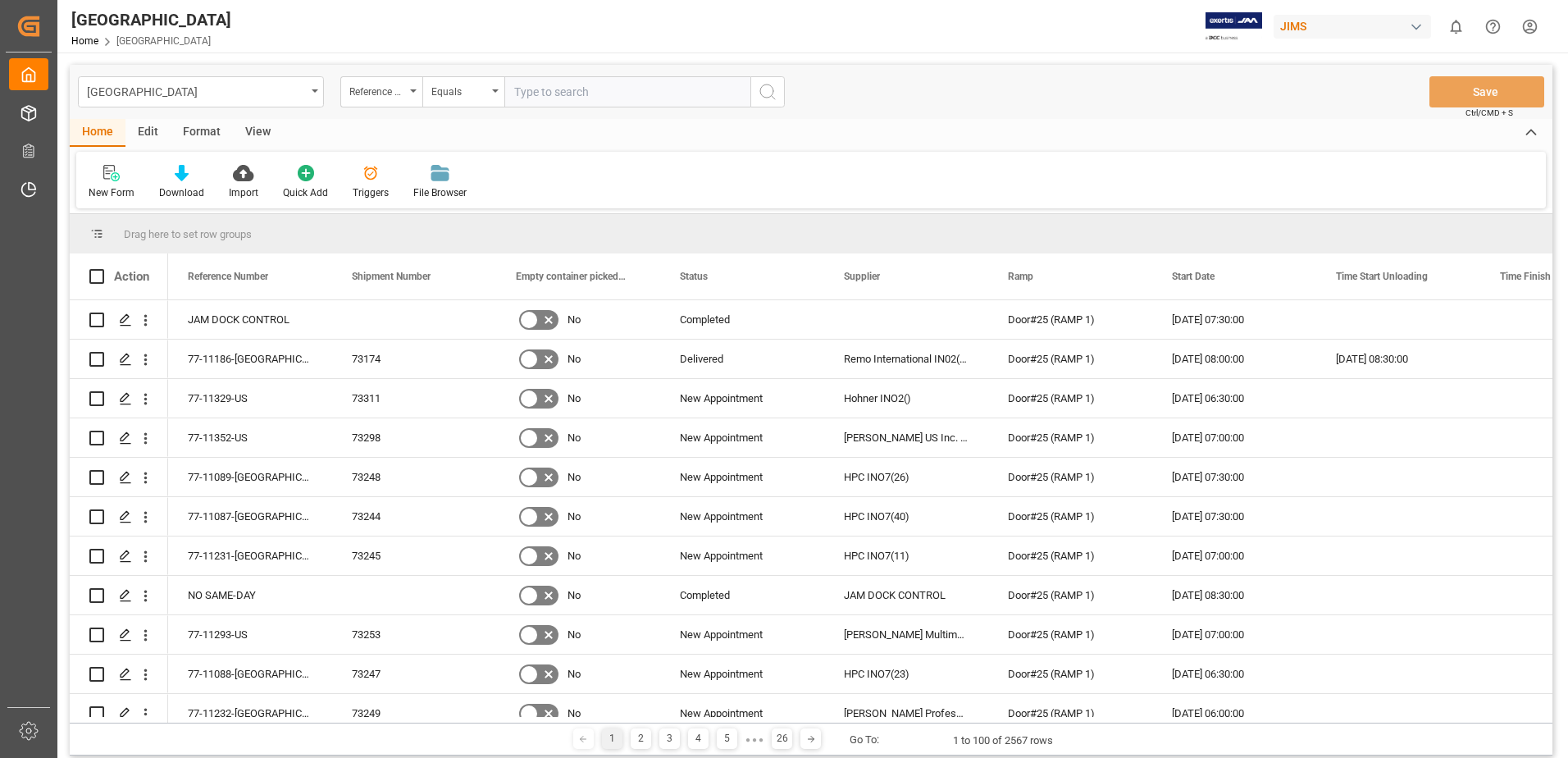
click at [253, 132] on div "View" at bounding box center [258, 133] width 50 height 28
click at [102, 179] on icon at bounding box center [104, 172] width 17 height 17
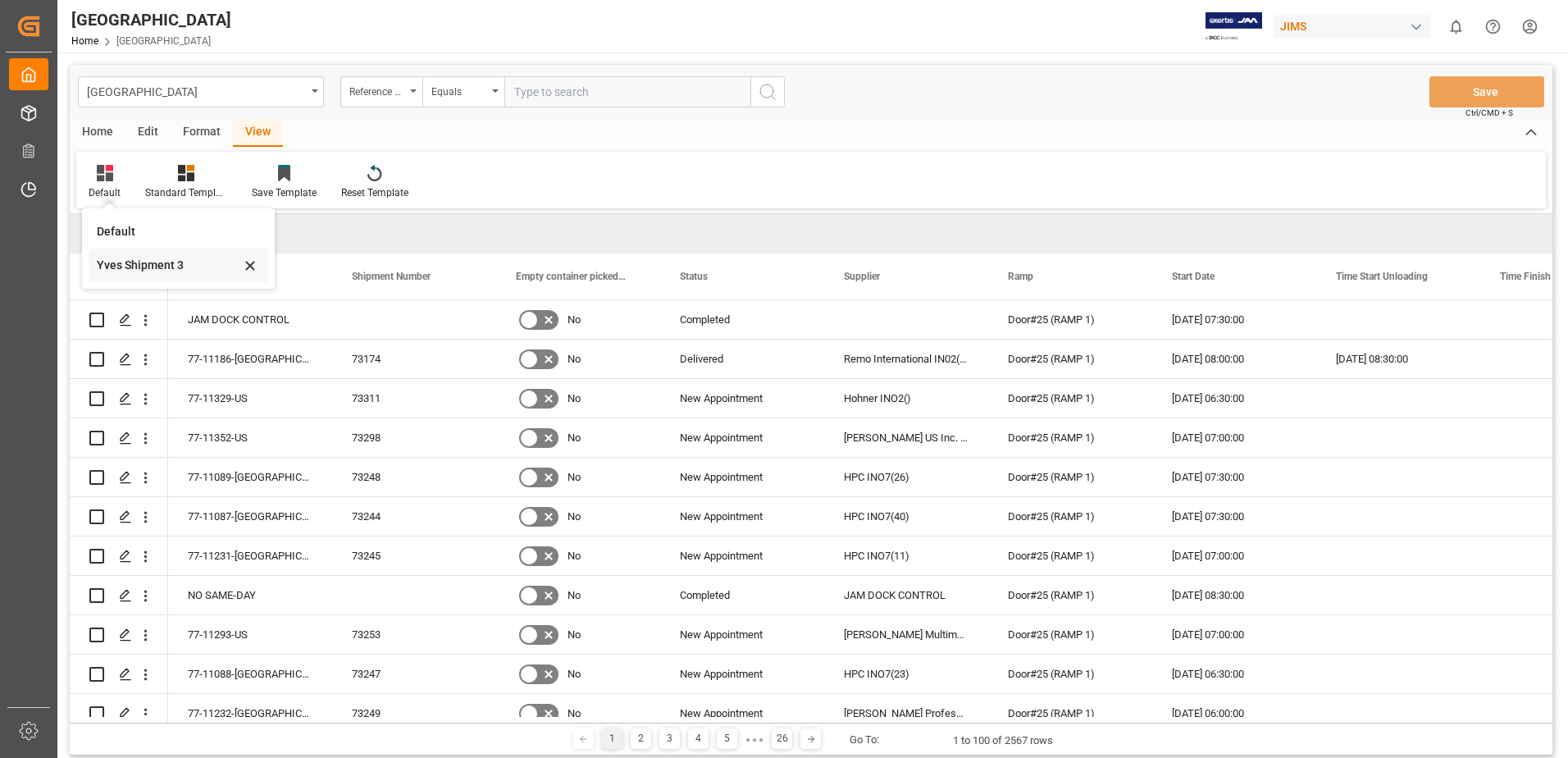
click at [118, 265] on div "Yves Shipment 3" at bounding box center [168, 265] width 144 height 17
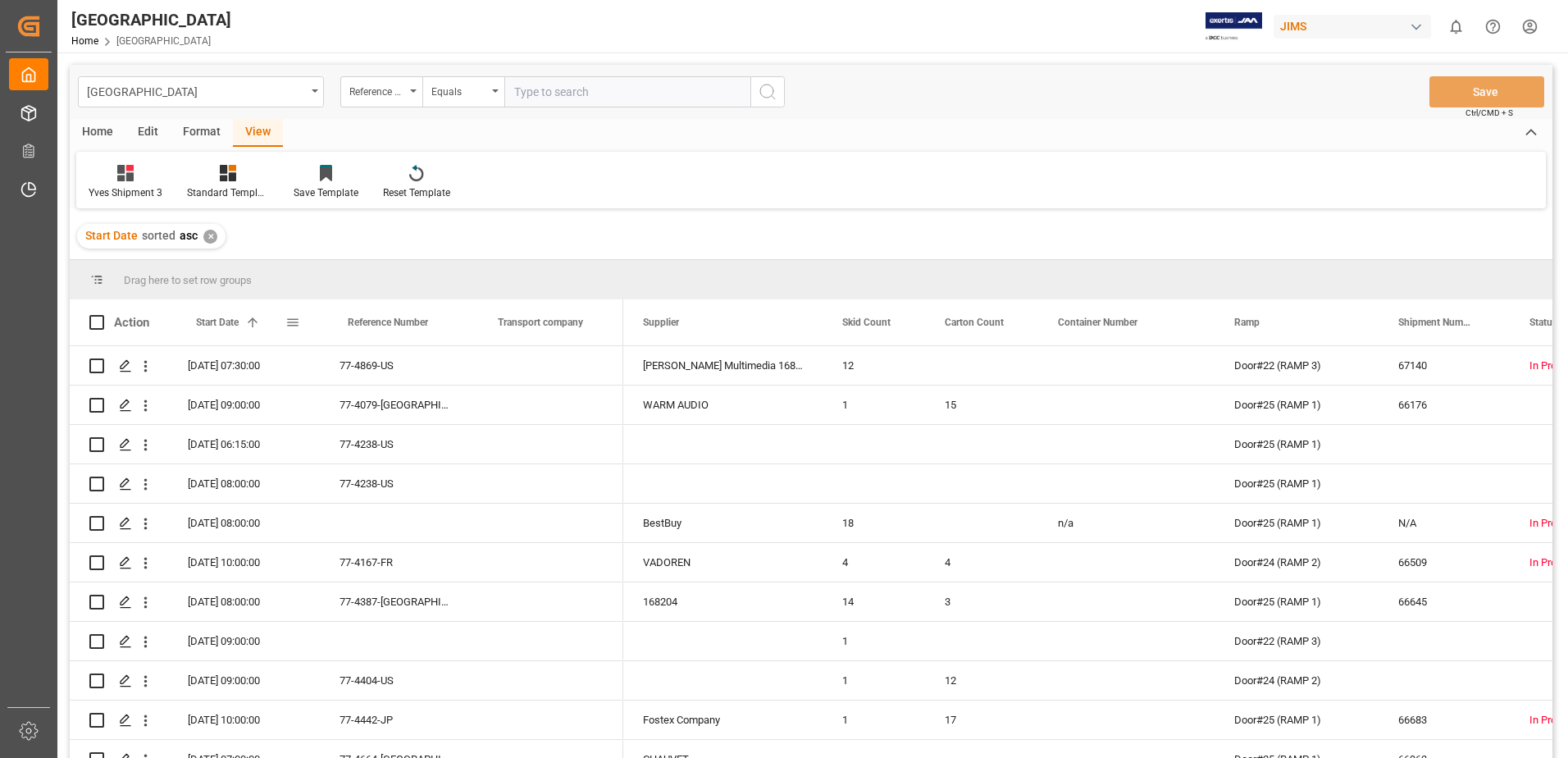
click at [293, 320] on span at bounding box center [292, 322] width 15 height 15
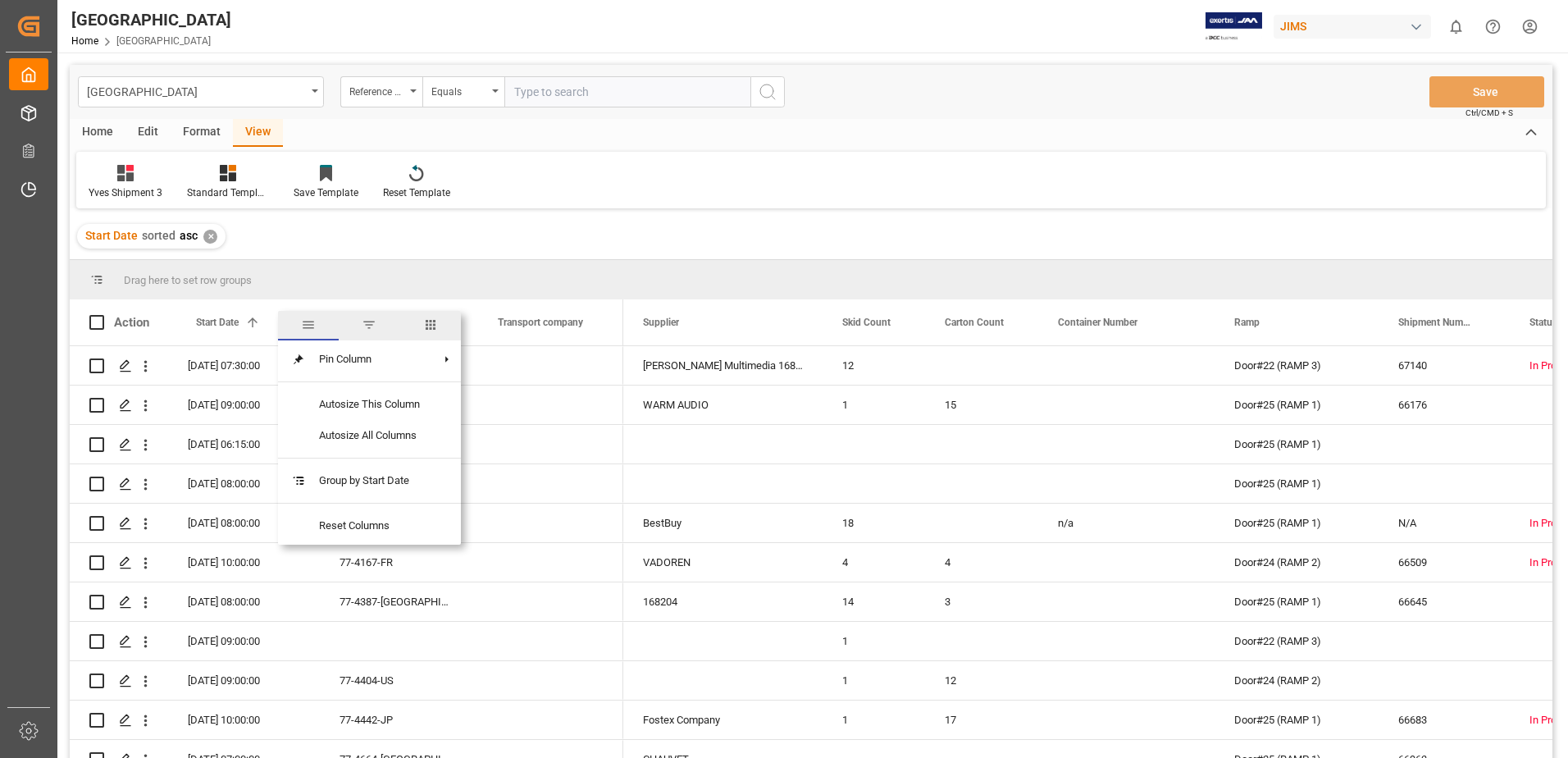
click at [372, 325] on span "filter" at bounding box center [369, 325] width 15 height 15
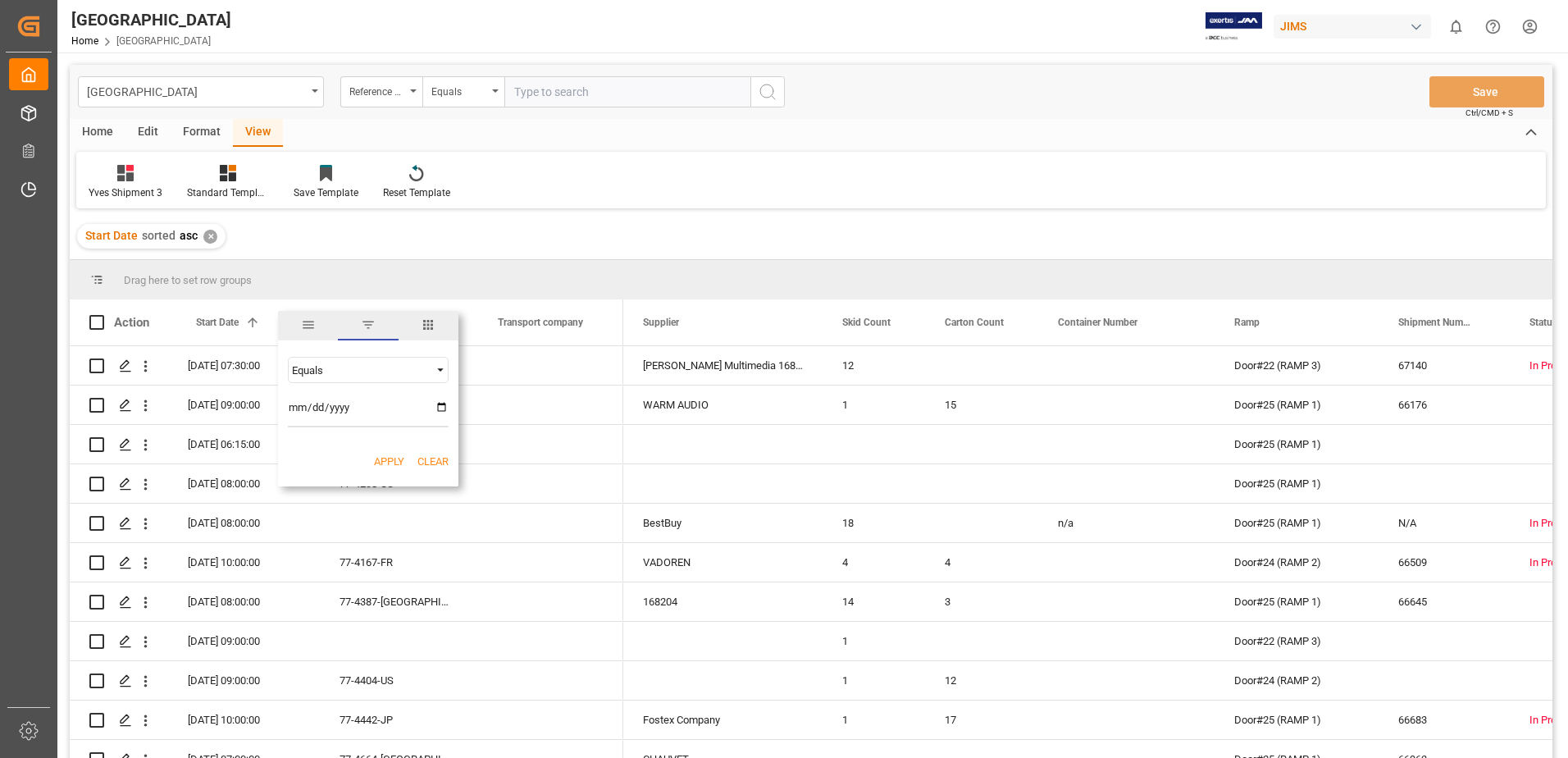
click at [445, 405] on input "date" at bounding box center [368, 411] width 161 height 33
type input "[DATE]"
click at [386, 459] on button "Apply" at bounding box center [389, 461] width 30 height 17
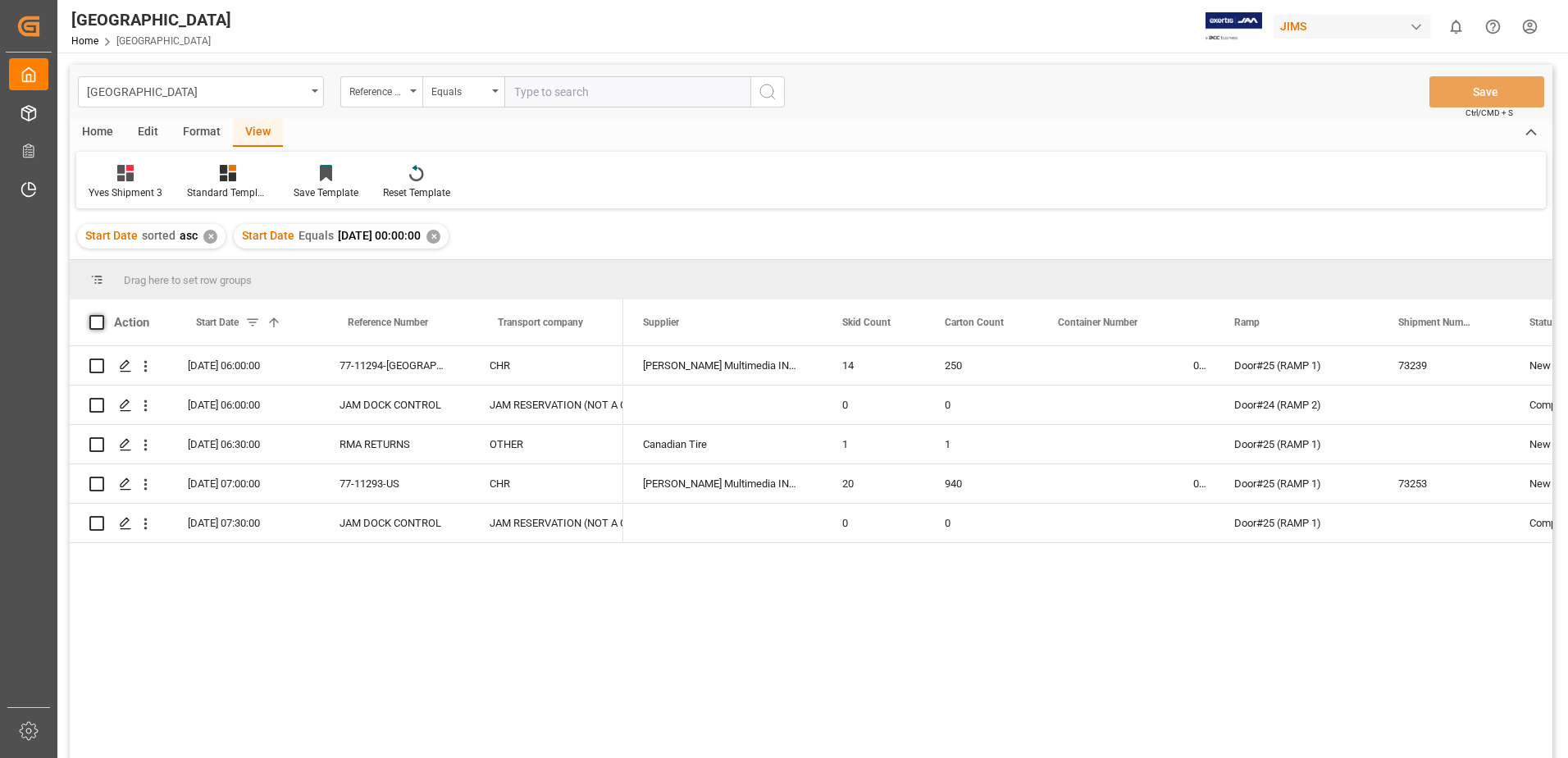
click at [95, 320] on span at bounding box center [97, 322] width 15 height 15
click at [102, 315] on input "checkbox" at bounding box center [102, 315] width 0 height 0
checkbox input "true"
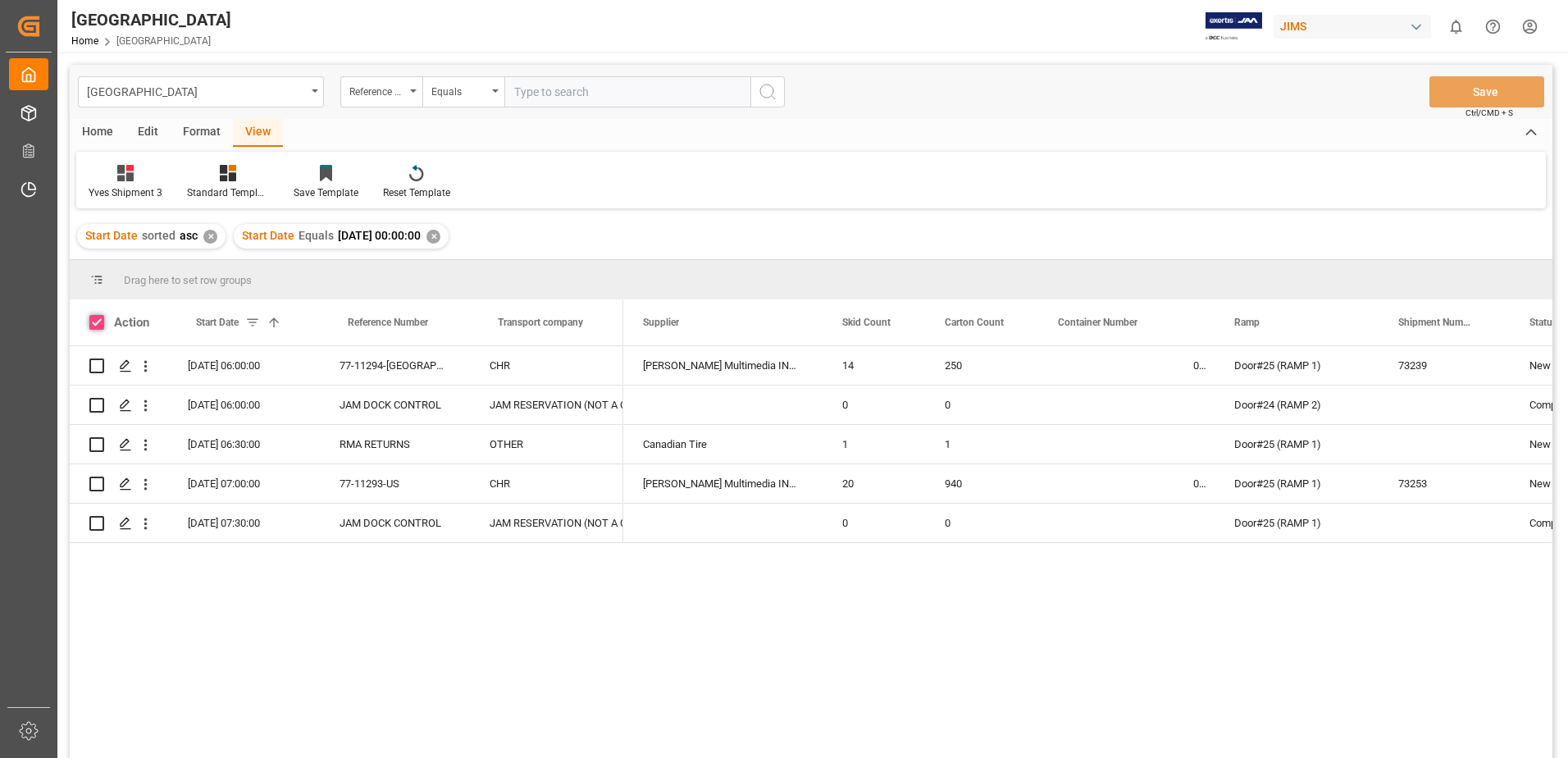
checkbox input "true"
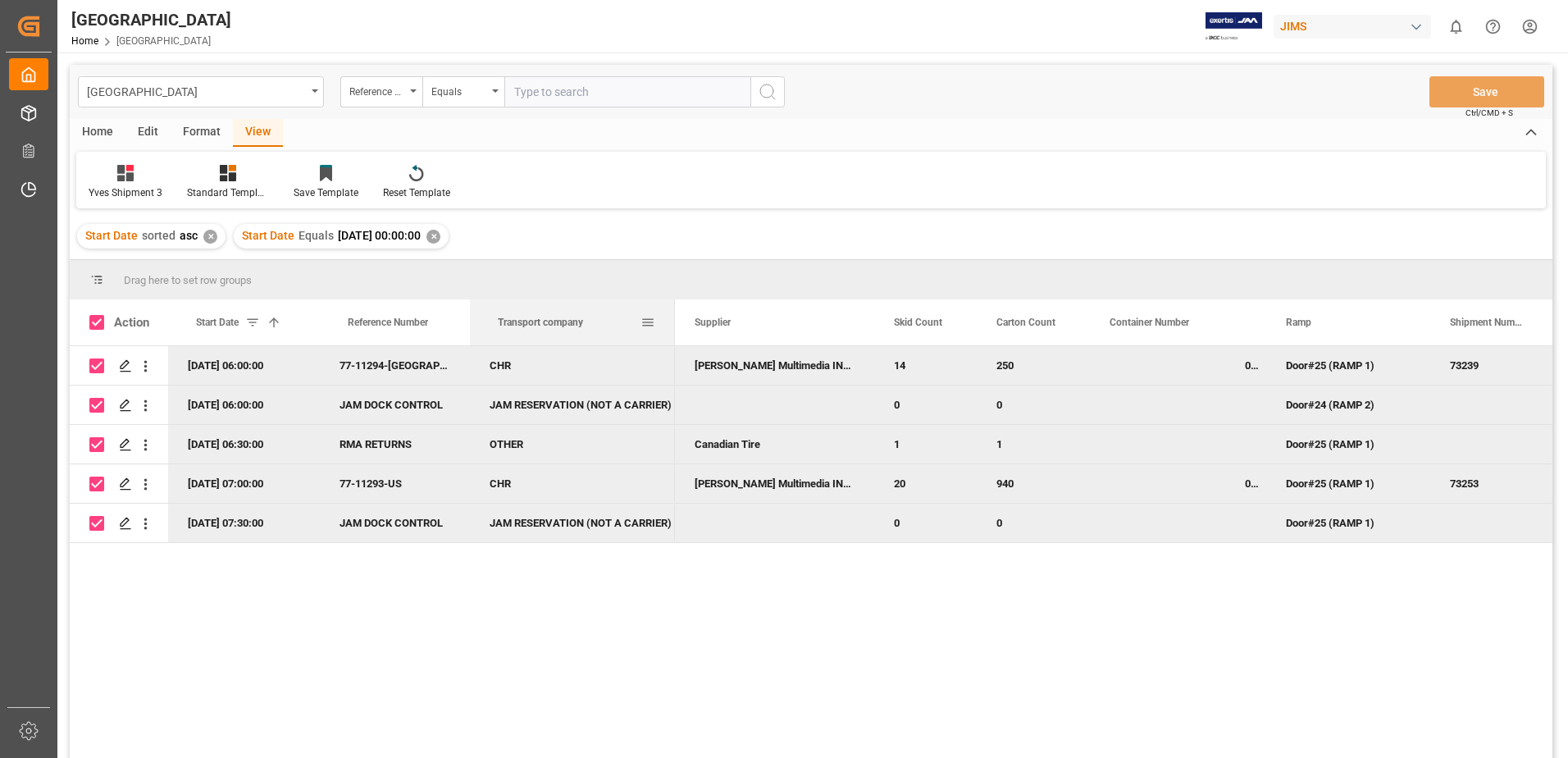
drag, startPoint x: 620, startPoint y: 329, endPoint x: 673, endPoint y: 339, distance: 53.9
click at [673, 339] on div at bounding box center [675, 322] width 7 height 46
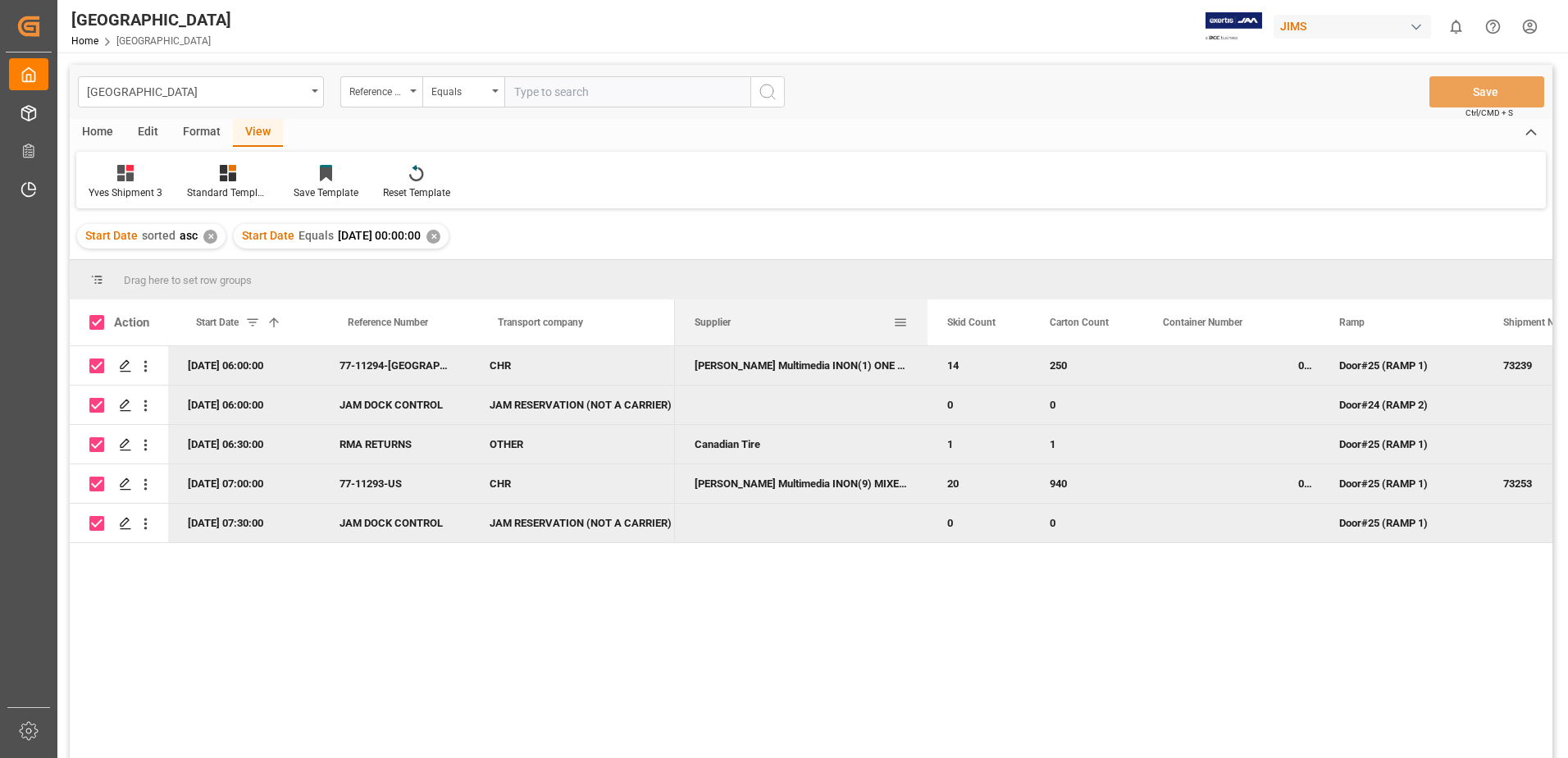
drag, startPoint x: 873, startPoint y: 320, endPoint x: 926, endPoint y: 325, distance: 53.2
click at [926, 325] on div at bounding box center [928, 322] width 7 height 46
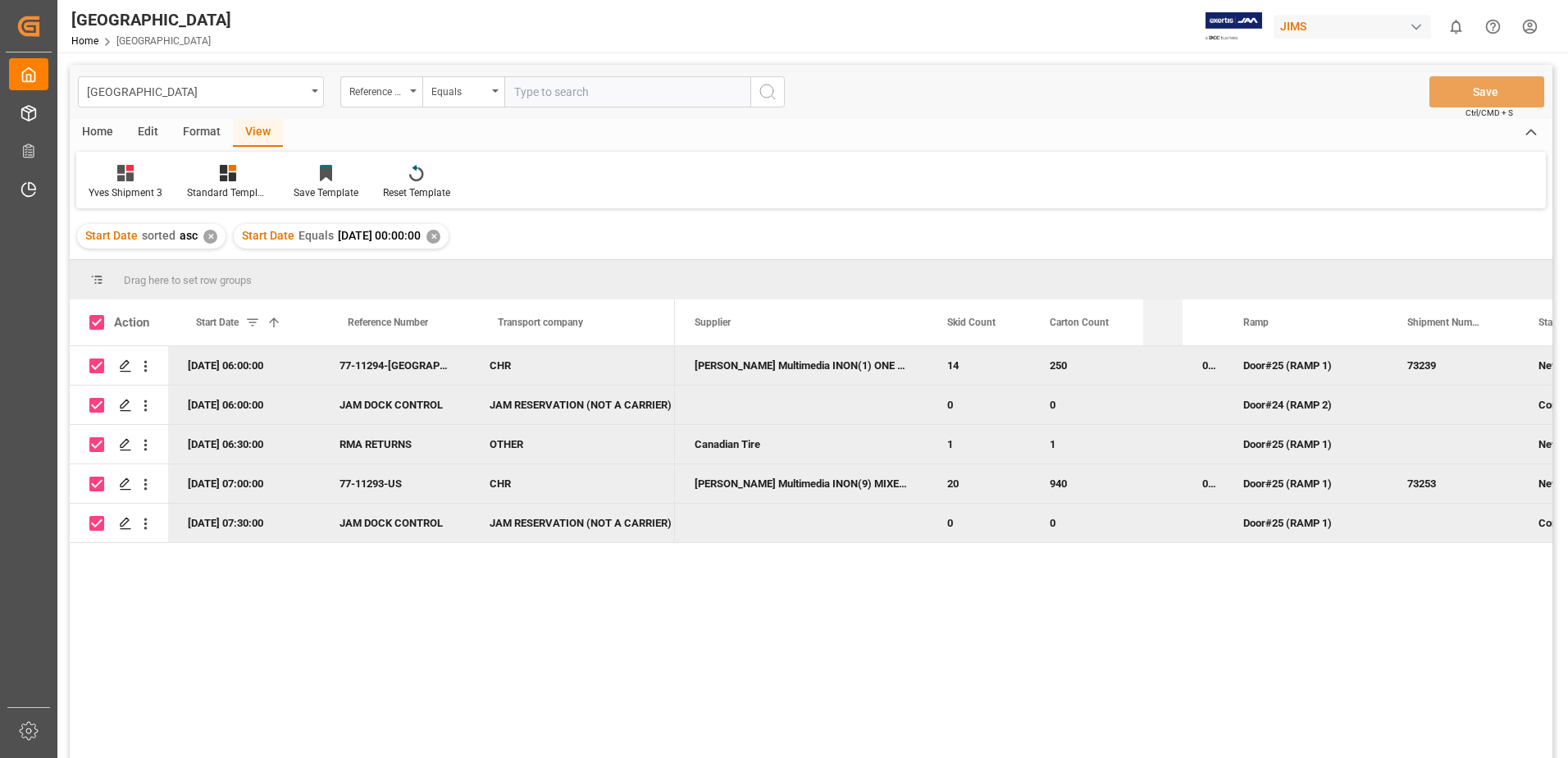
drag, startPoint x: 1277, startPoint y: 319, endPoint x: 1162, endPoint y: 332, distance: 115.7
click at [1167, 330] on div "Container Number" at bounding box center [1163, 322] width 39 height 46
click at [1223, 319] on div "Ramp" at bounding box center [1305, 322] width 164 height 46
drag, startPoint x: 1223, startPoint y: 320, endPoint x: 1259, endPoint y: 322, distance: 36.1
click at [1259, 322] on div "Ramp" at bounding box center [1305, 322] width 164 height 46
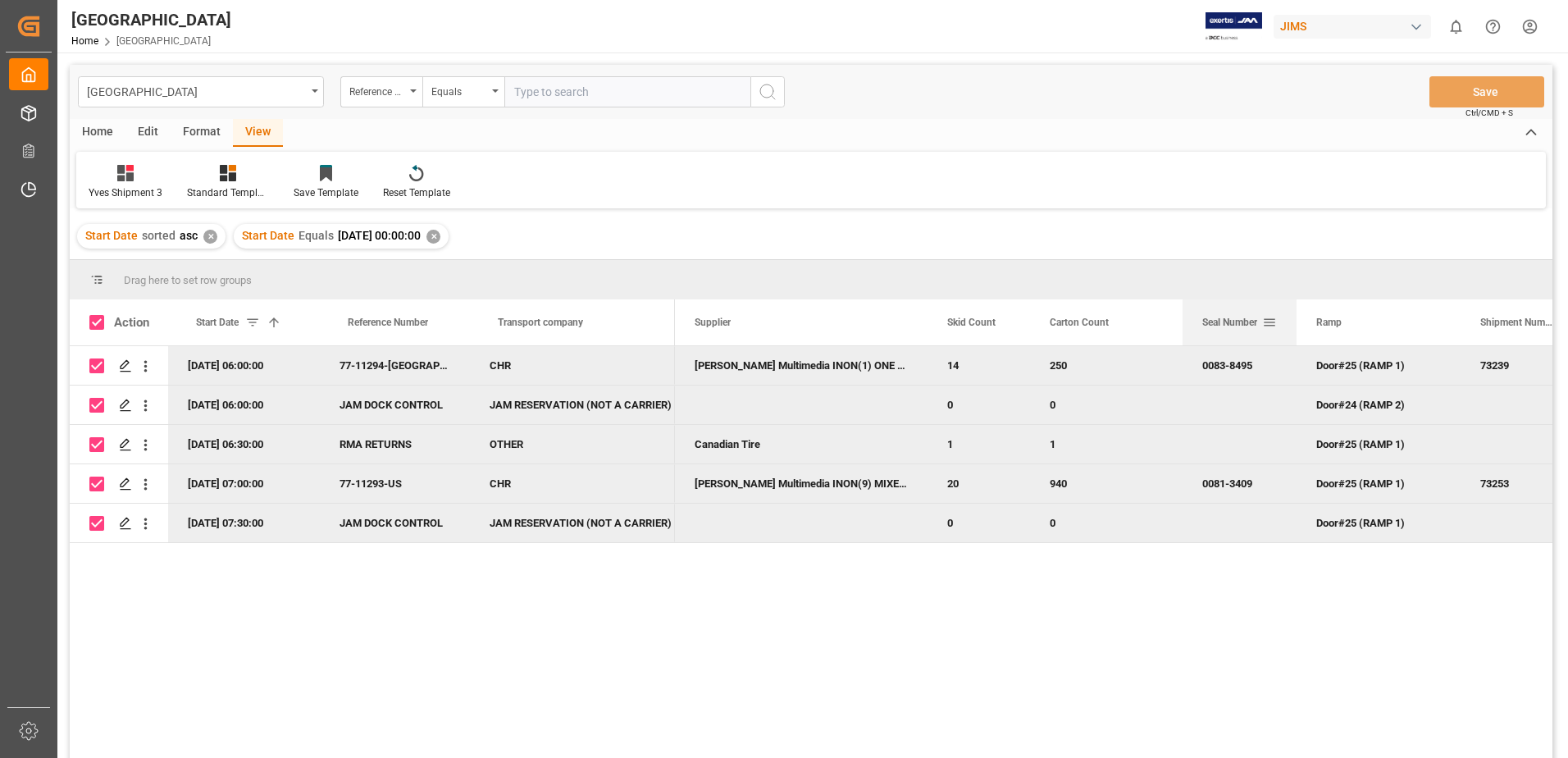
drag, startPoint x: 1221, startPoint y: 325, endPoint x: 1294, endPoint y: 324, distance: 73.0
click at [1294, 324] on div at bounding box center [1297, 322] width 7 height 46
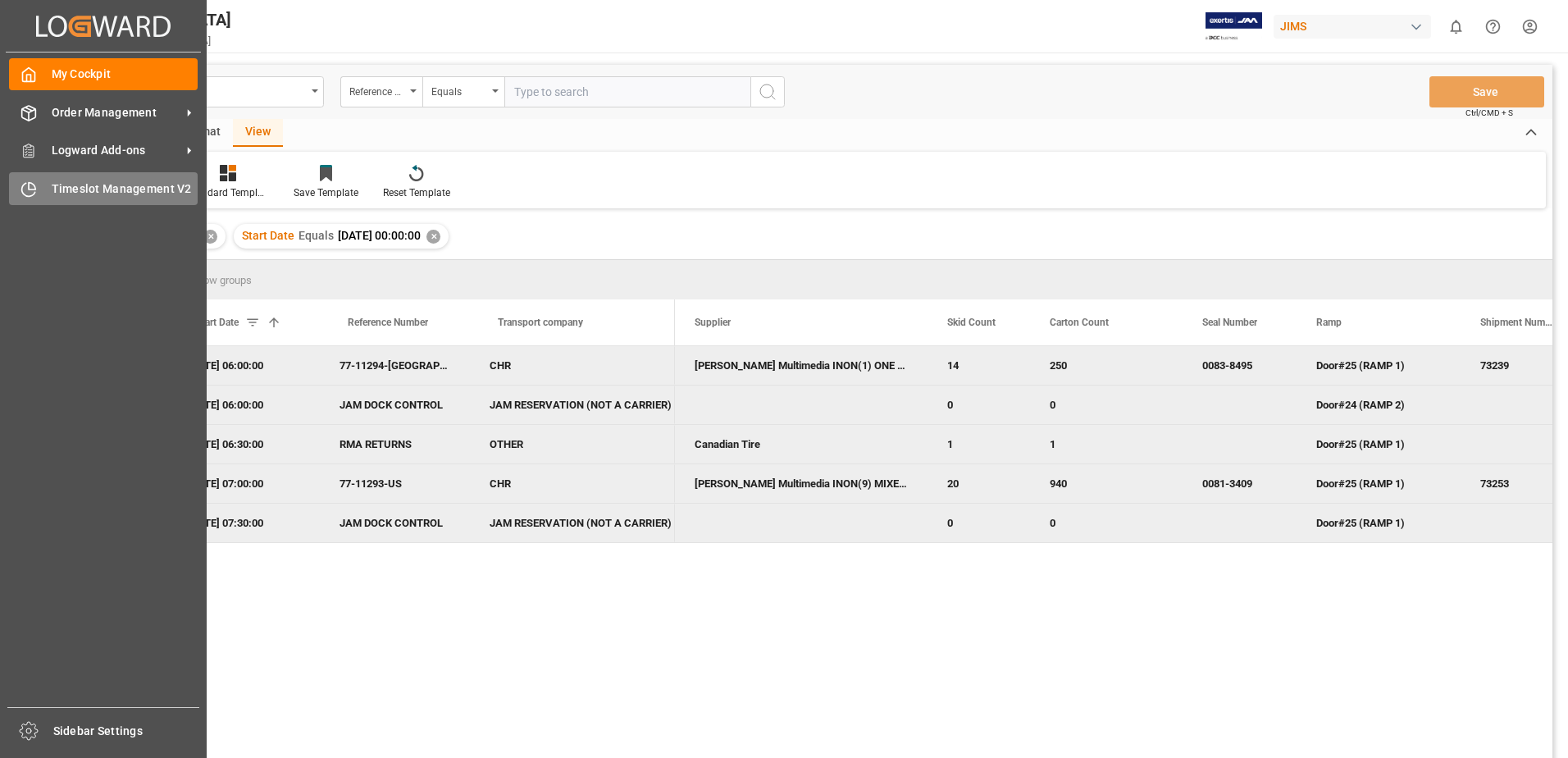
click at [42, 191] on div "Timeslot Management V2 Timeslot Management V2" at bounding box center [103, 188] width 189 height 32
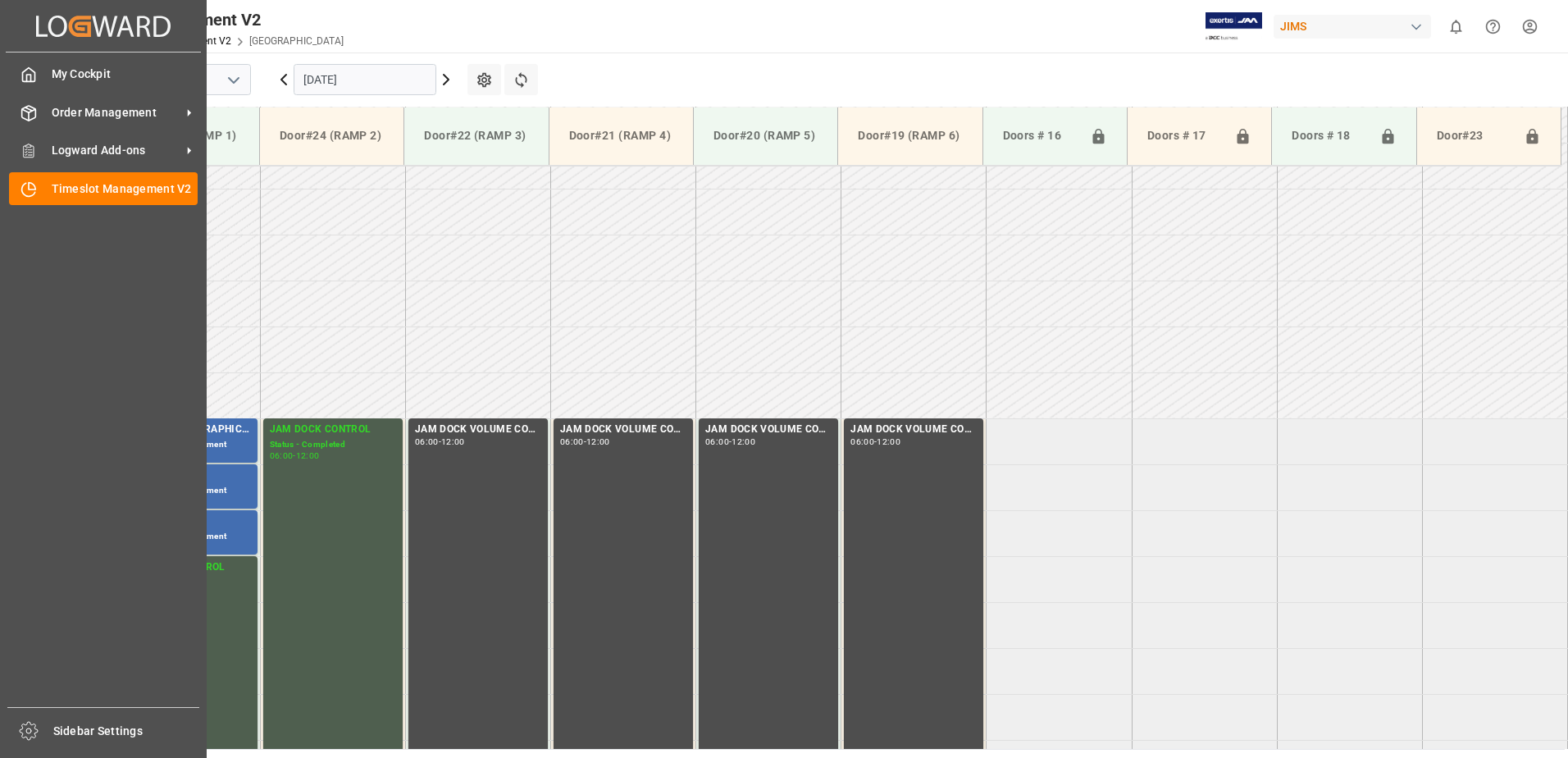
scroll to position [449, 0]
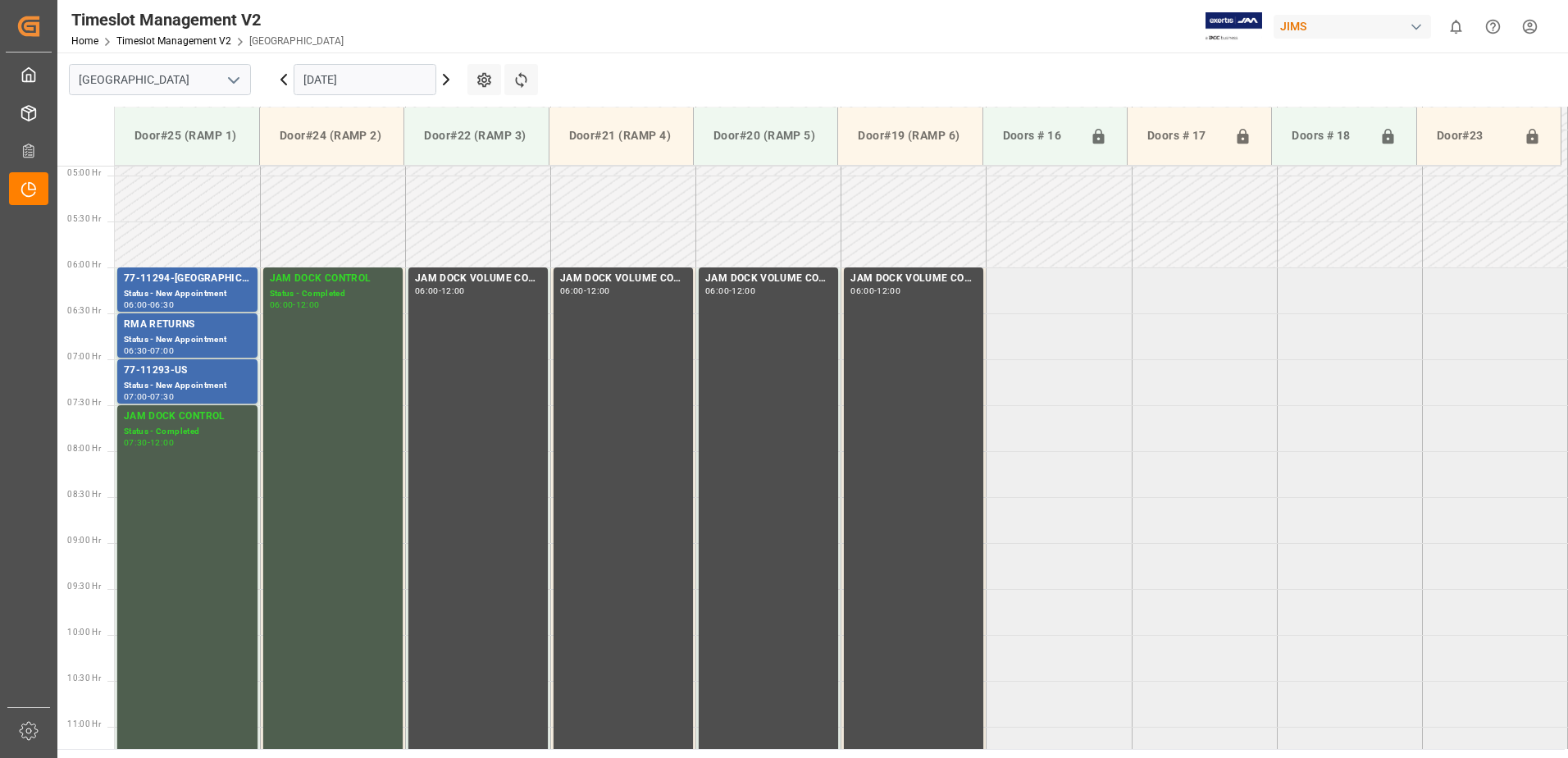
click at [387, 79] on input "[DATE]" at bounding box center [365, 80] width 143 height 31
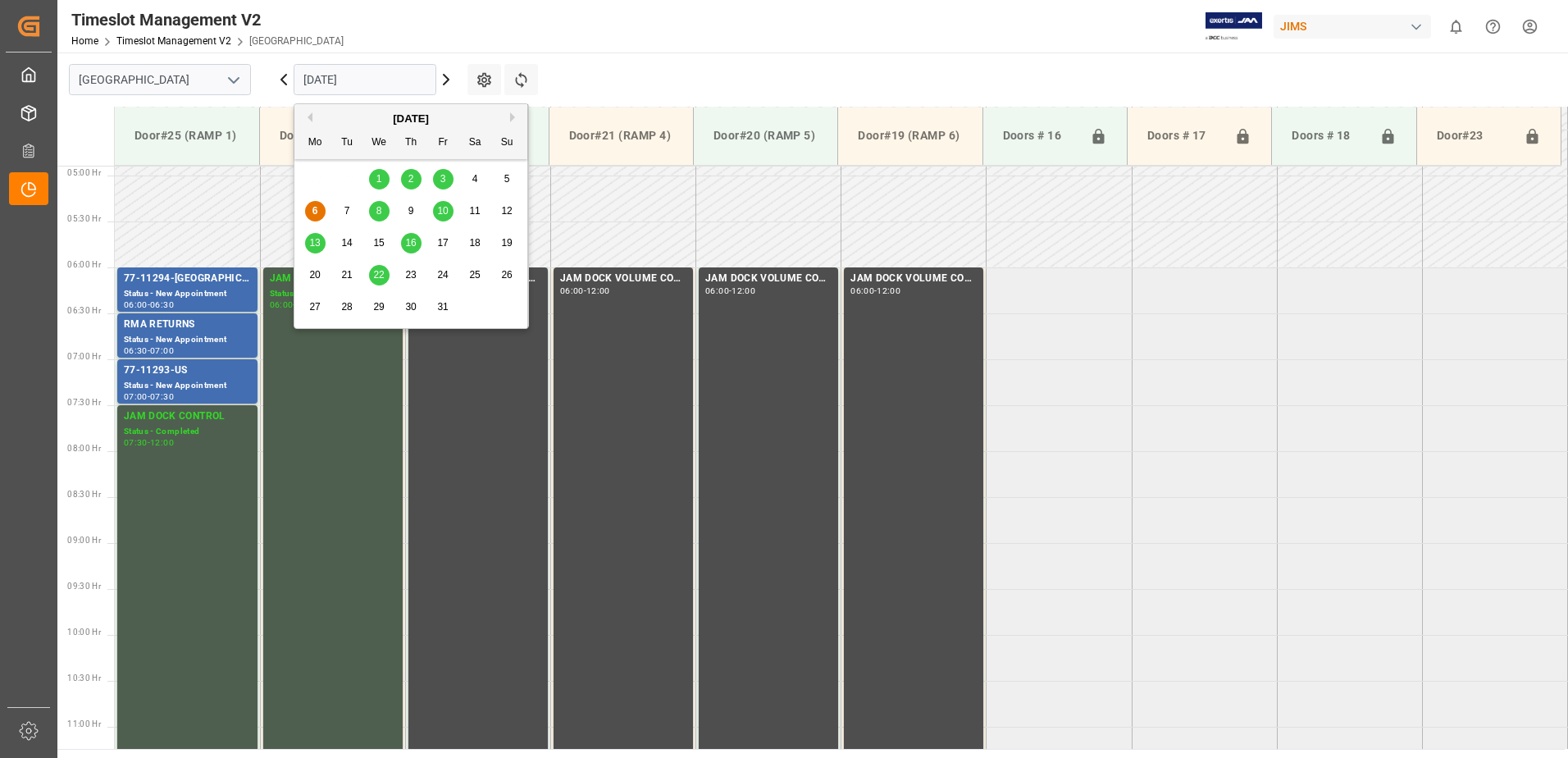
click at [379, 212] on span "8" at bounding box center [379, 211] width 6 height 11
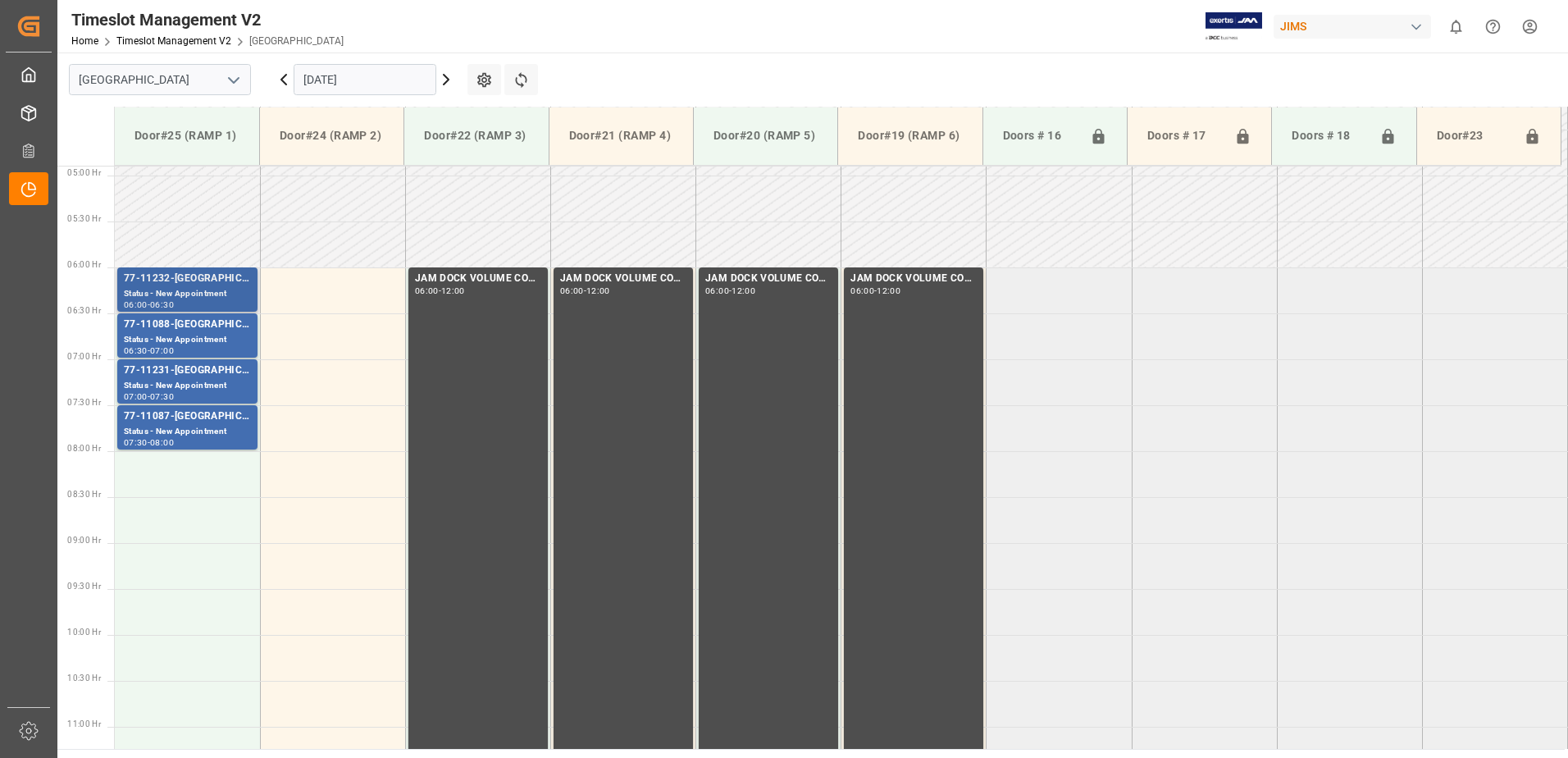
click at [177, 287] on div "Status - New Appointment" at bounding box center [187, 294] width 127 height 14
click at [188, 325] on div "77-11088-[GEOGRAPHIC_DATA]" at bounding box center [187, 325] width 127 height 17
click at [182, 372] on div "77-11231-[GEOGRAPHIC_DATA]" at bounding box center [187, 371] width 127 height 17
click at [184, 420] on div "77-11087-[GEOGRAPHIC_DATA]" at bounding box center [187, 416] width 127 height 17
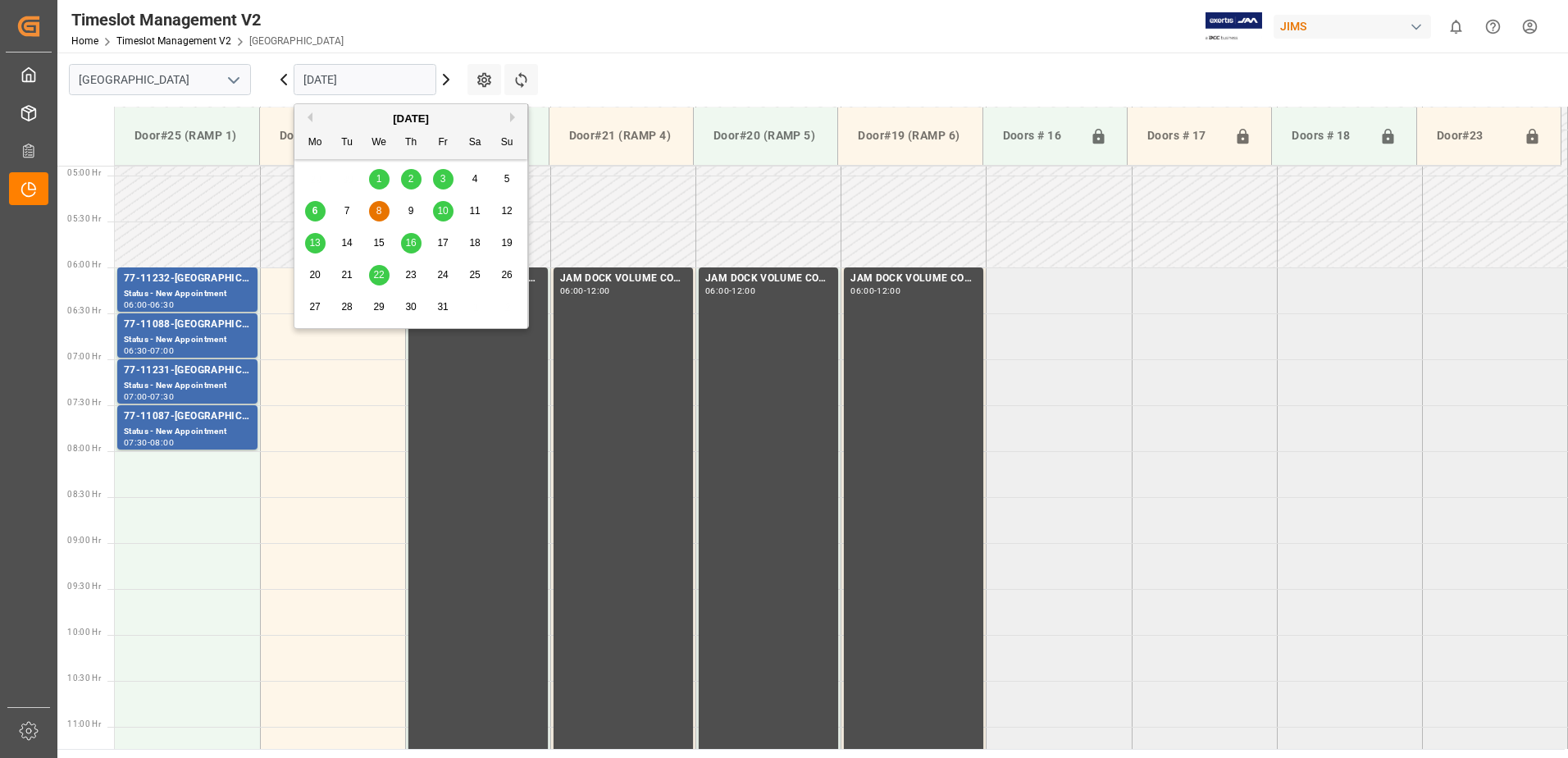
click at [389, 78] on input "[DATE]" at bounding box center [365, 80] width 143 height 31
click at [446, 212] on span "10" at bounding box center [442, 211] width 10 height 11
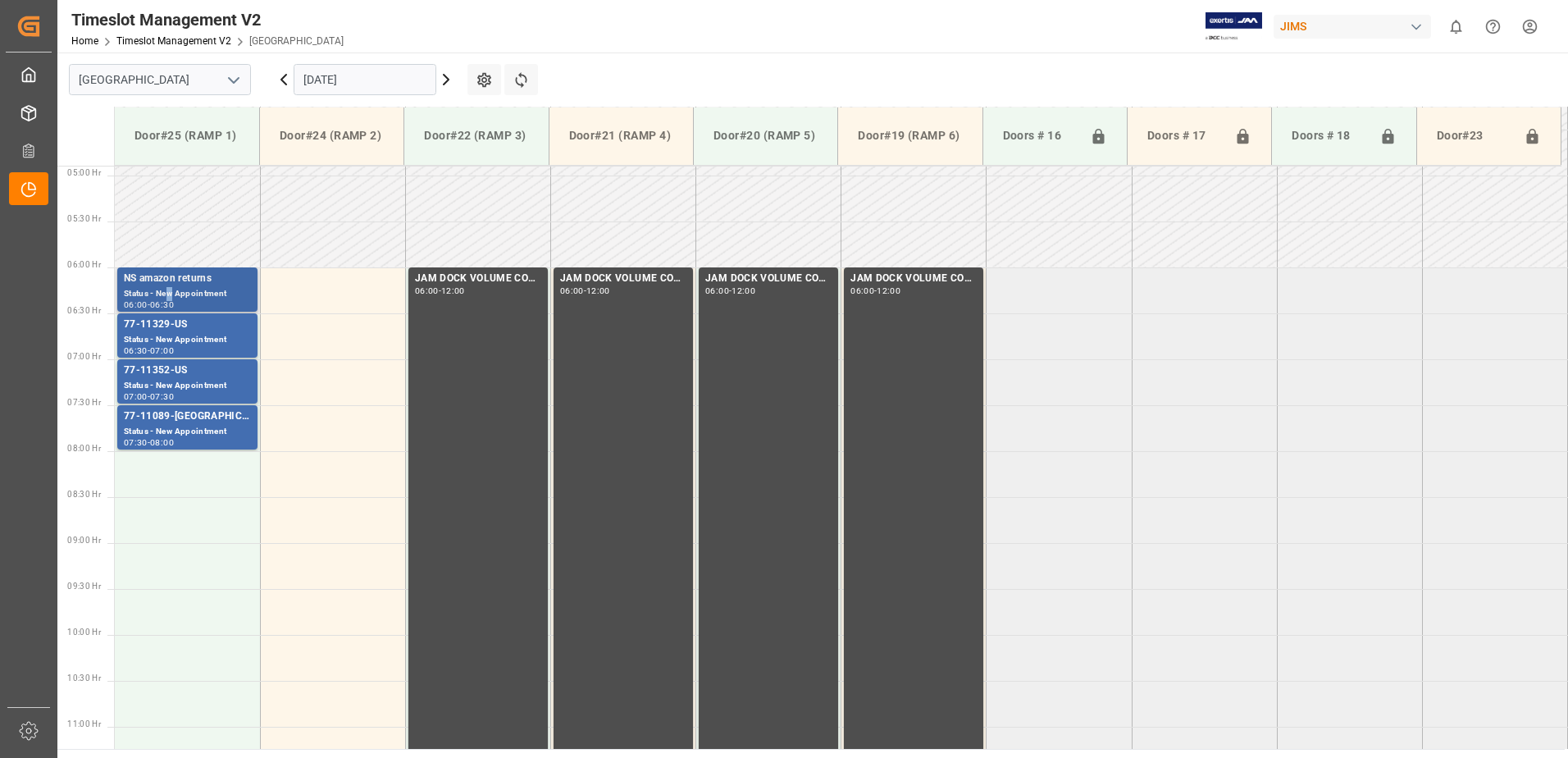
click at [171, 287] on div "Status - New Appointment" at bounding box center [187, 294] width 127 height 14
click at [167, 335] on div "Status - New Appointment" at bounding box center [187, 340] width 127 height 14
click at [175, 378] on div "77-11352-US" at bounding box center [187, 371] width 127 height 17
click at [183, 420] on div "77-11089-[GEOGRAPHIC_DATA]" at bounding box center [187, 416] width 127 height 17
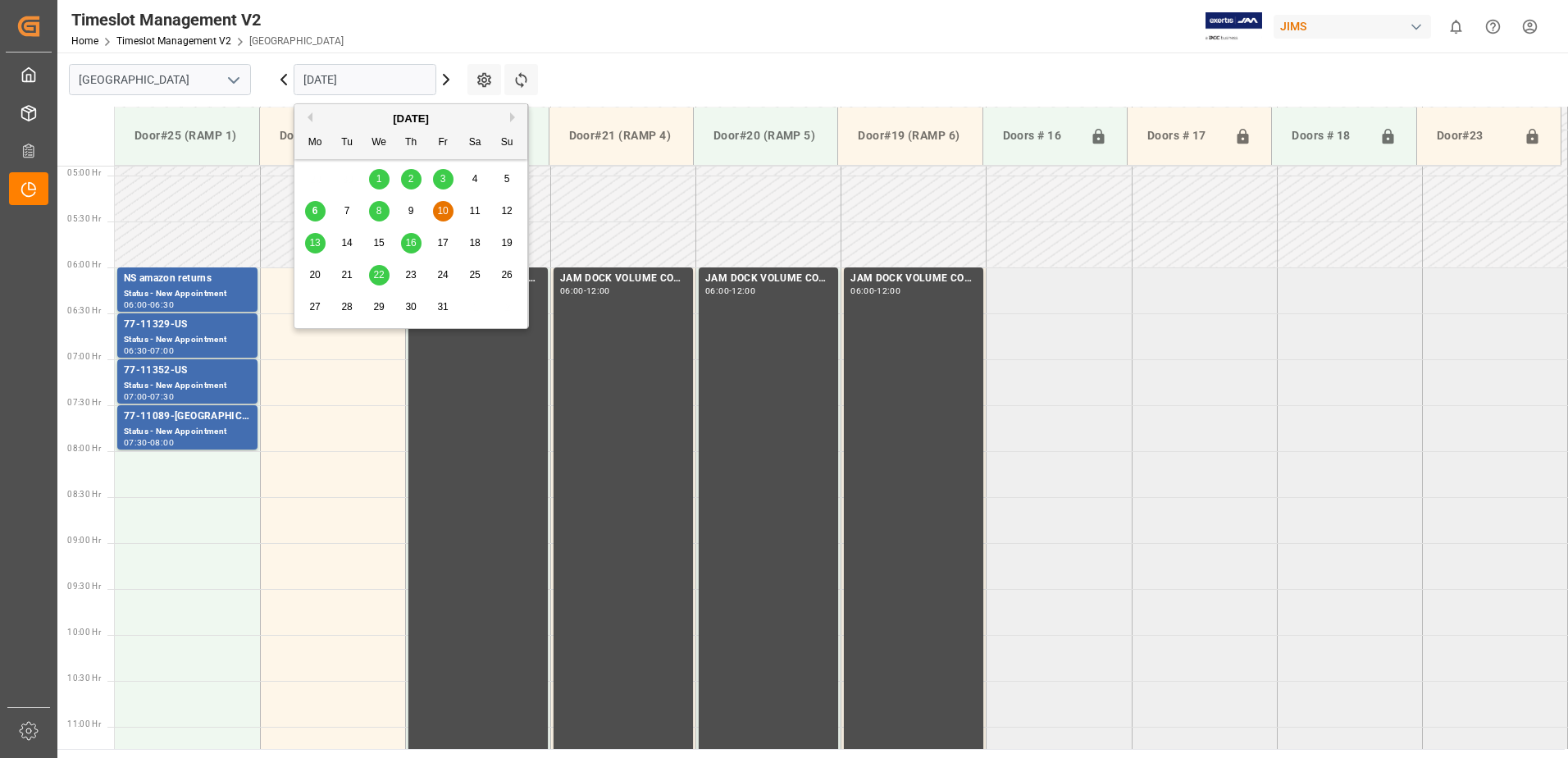
click at [392, 81] on input "[DATE]" at bounding box center [365, 80] width 143 height 31
click at [315, 243] on span "13" at bounding box center [314, 242] width 10 height 11
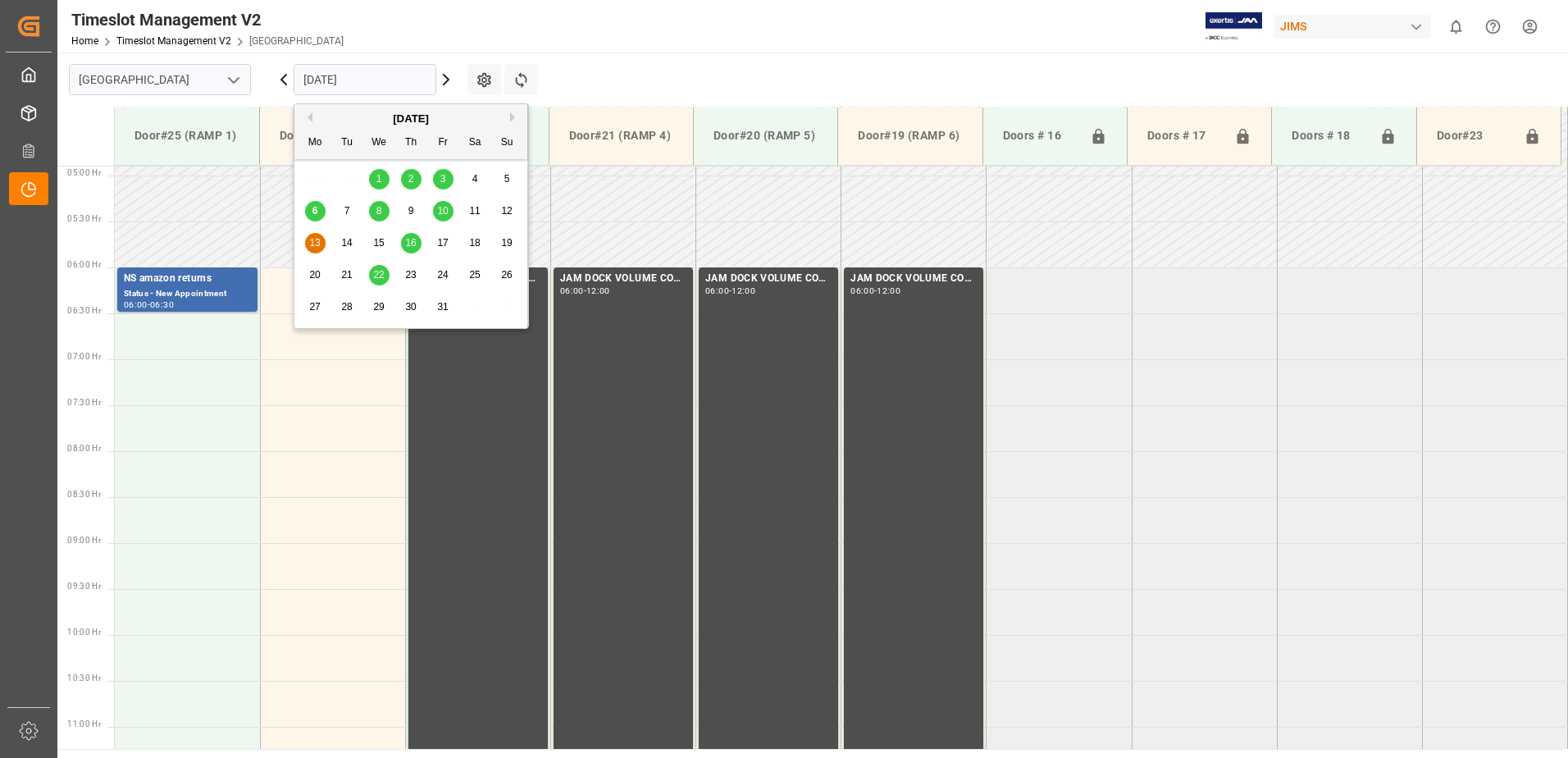
click at [387, 78] on input "[DATE]" at bounding box center [365, 80] width 143 height 31
click at [412, 245] on span "16" at bounding box center [411, 242] width 10 height 11
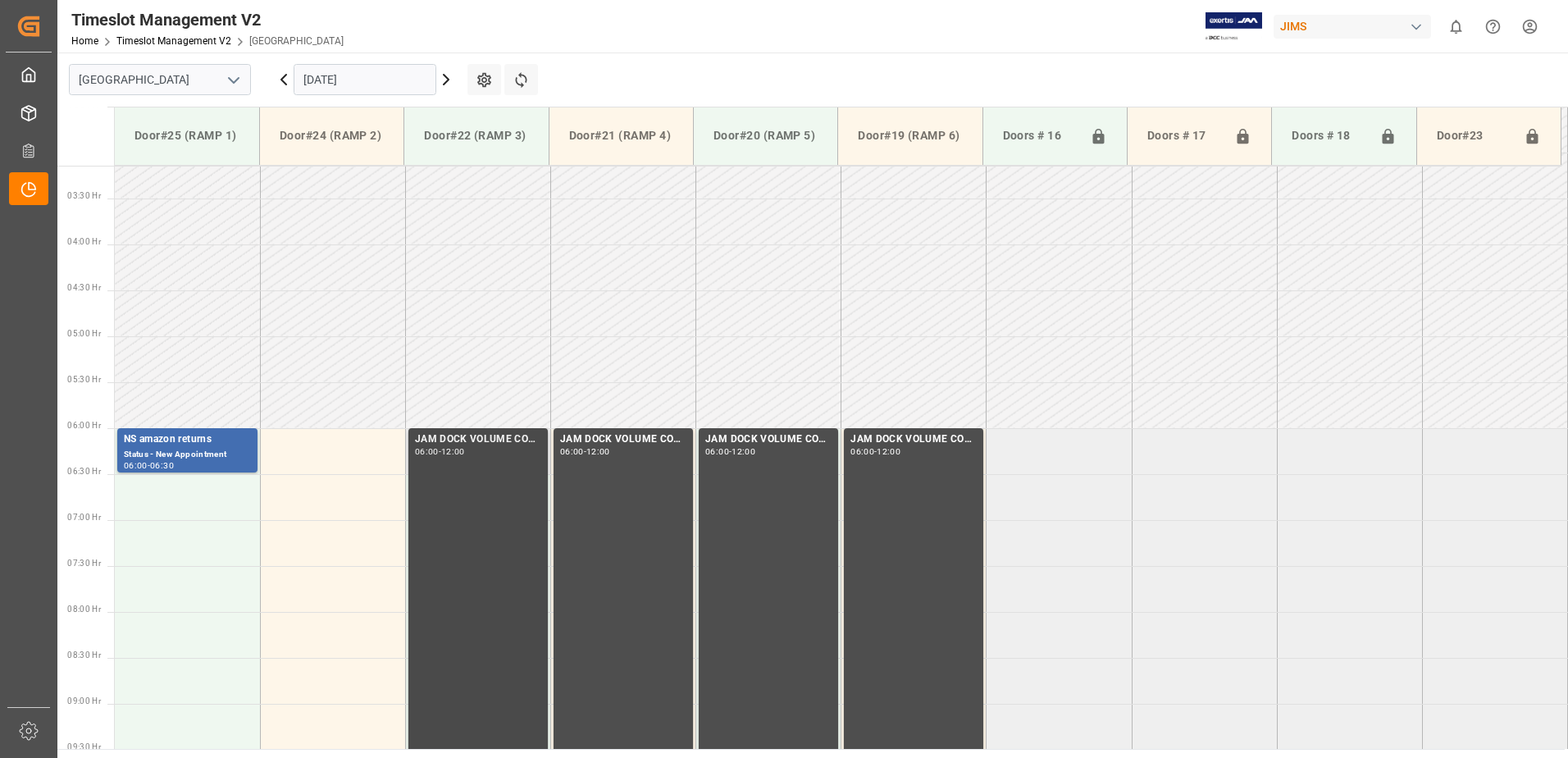
scroll to position [285, 0]
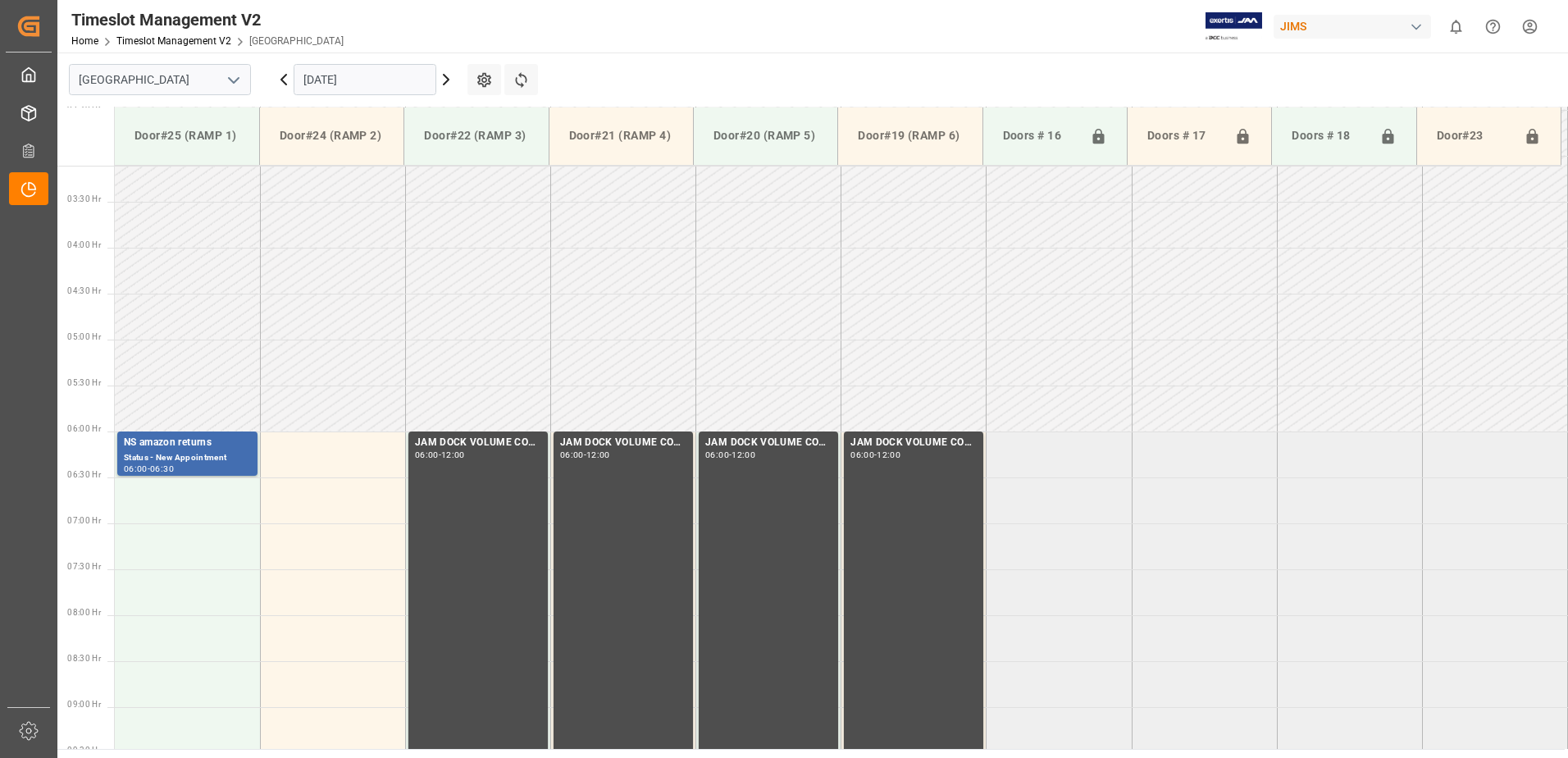
click at [378, 78] on input "[DATE]" at bounding box center [365, 80] width 143 height 31
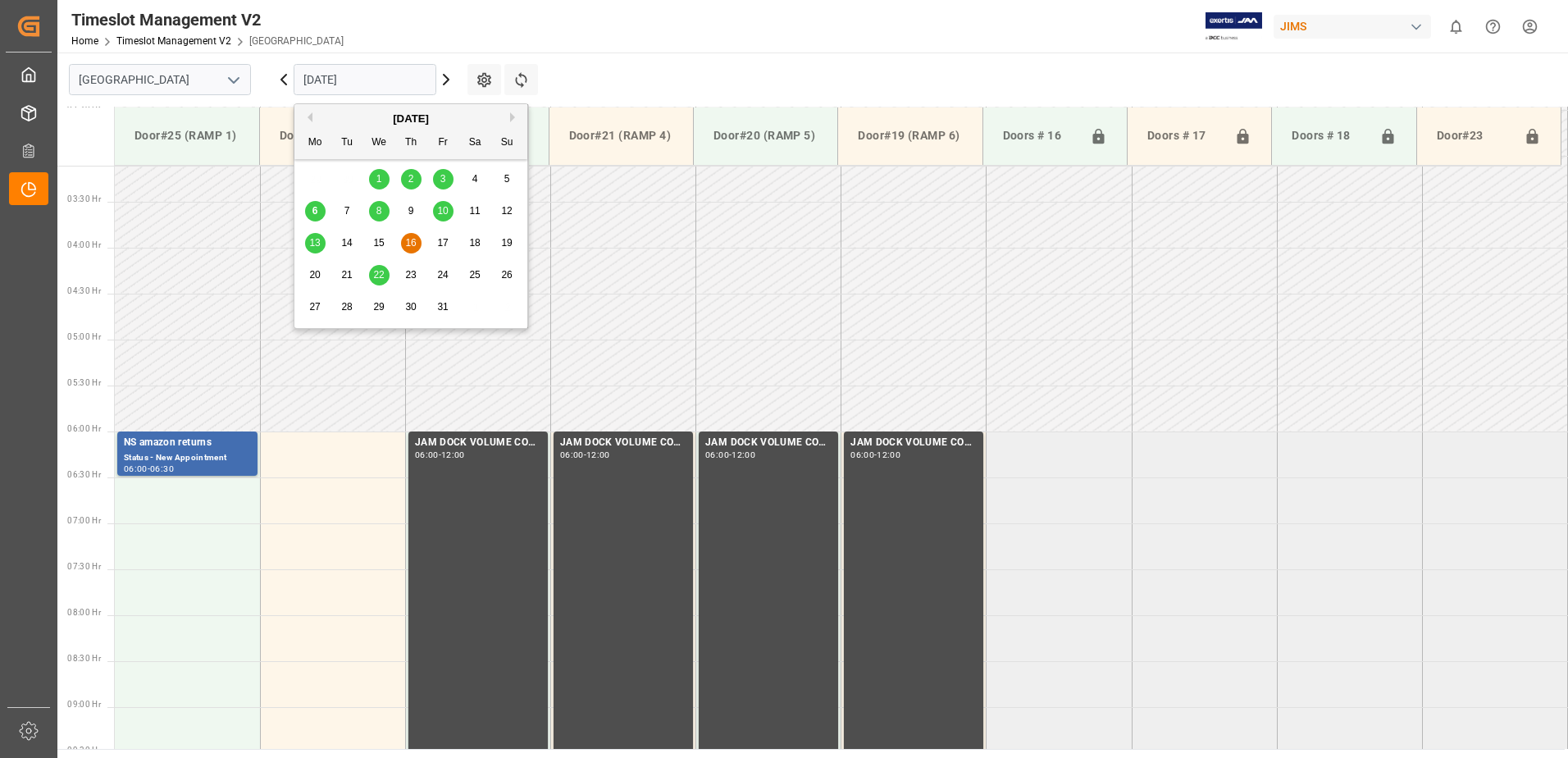
click at [316, 206] on span "6" at bounding box center [315, 211] width 6 height 11
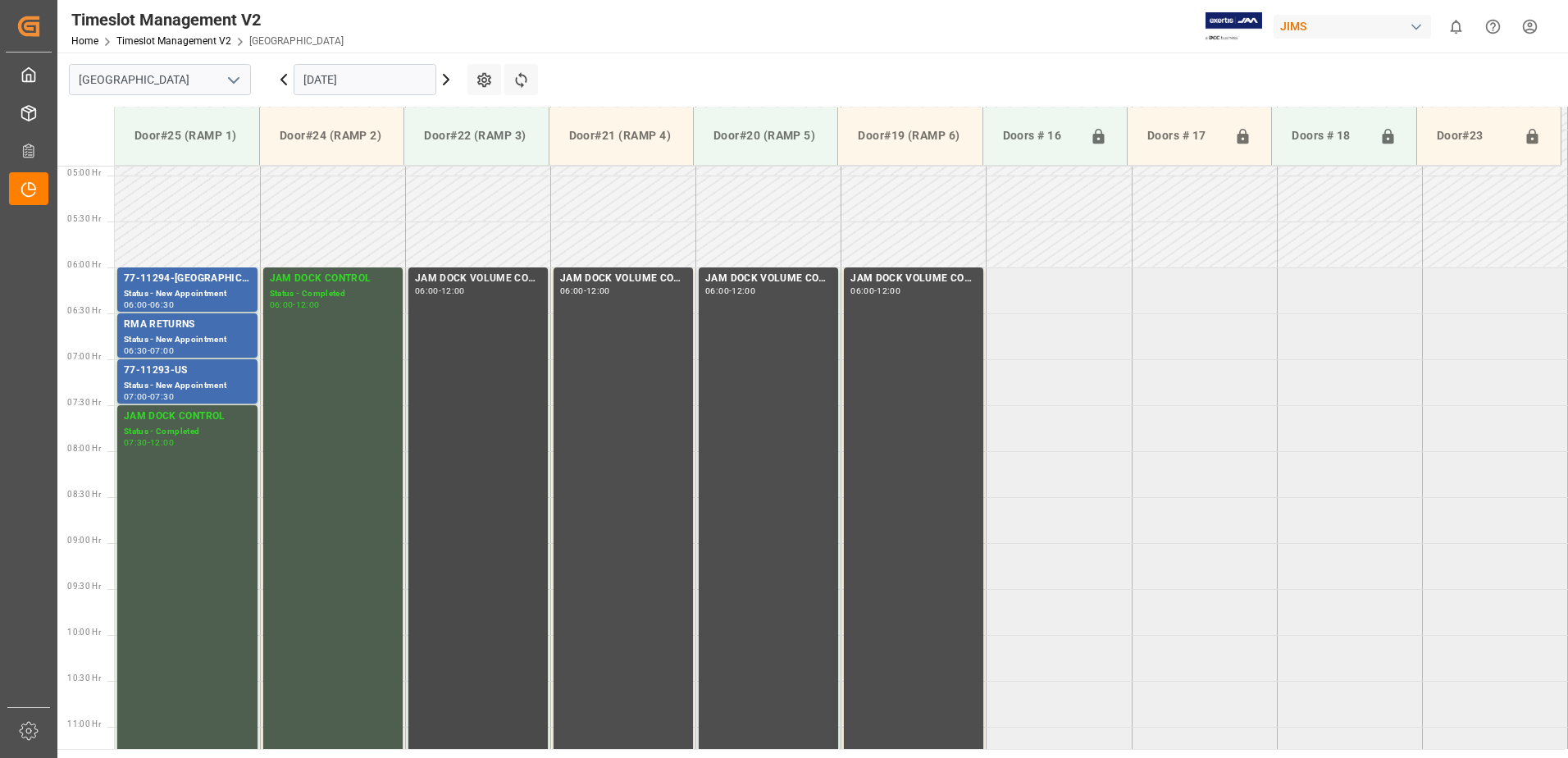
scroll to position [532, 0]
